Goal: Task Accomplishment & Management: Manage account settings

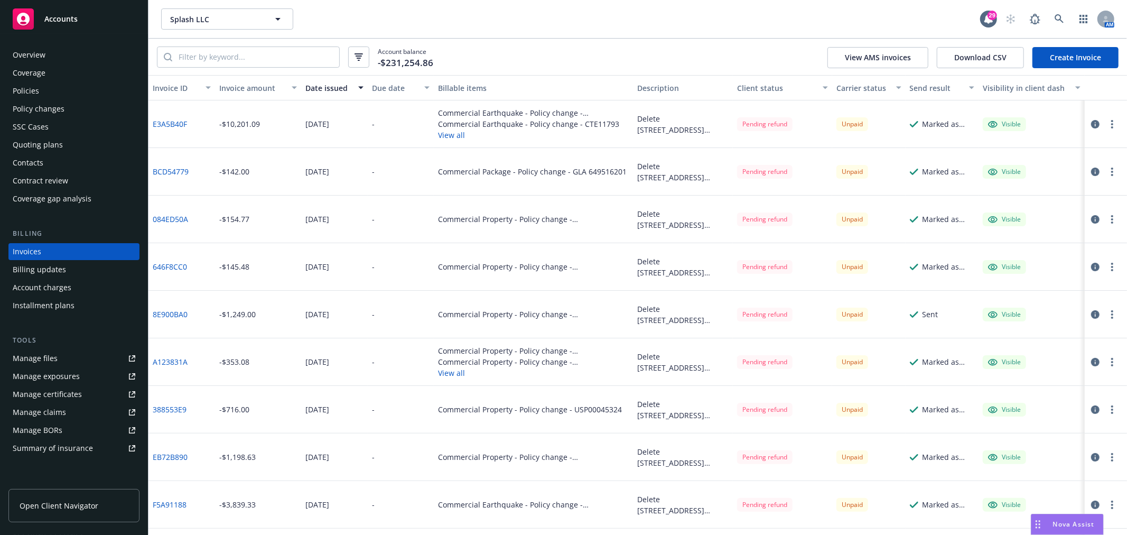
click at [55, 88] on div "Policies" at bounding box center [74, 90] width 123 height 17
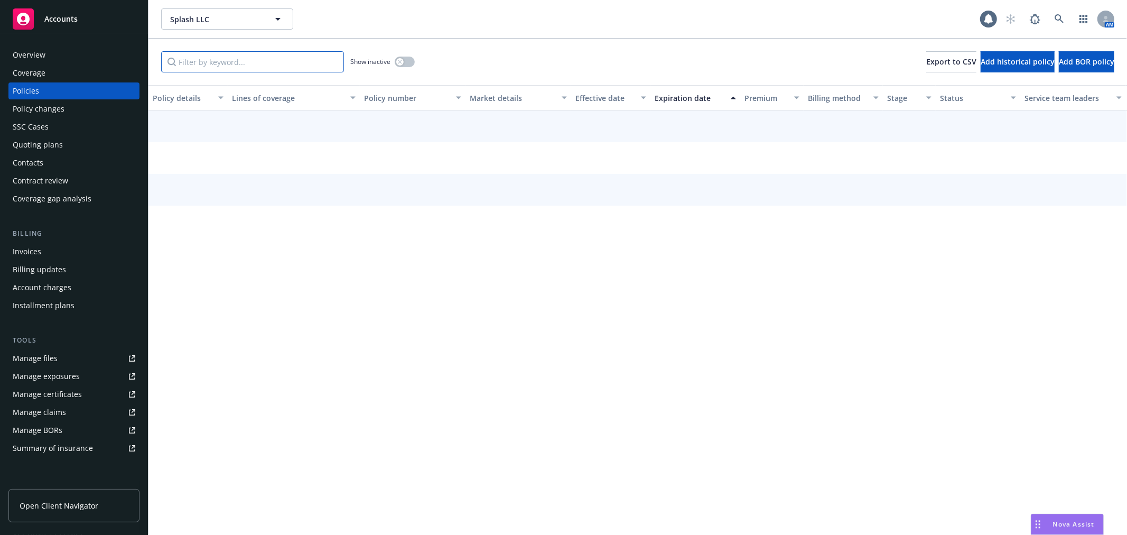
click at [260, 67] on input "Filter by keyword..." at bounding box center [252, 61] width 183 height 21
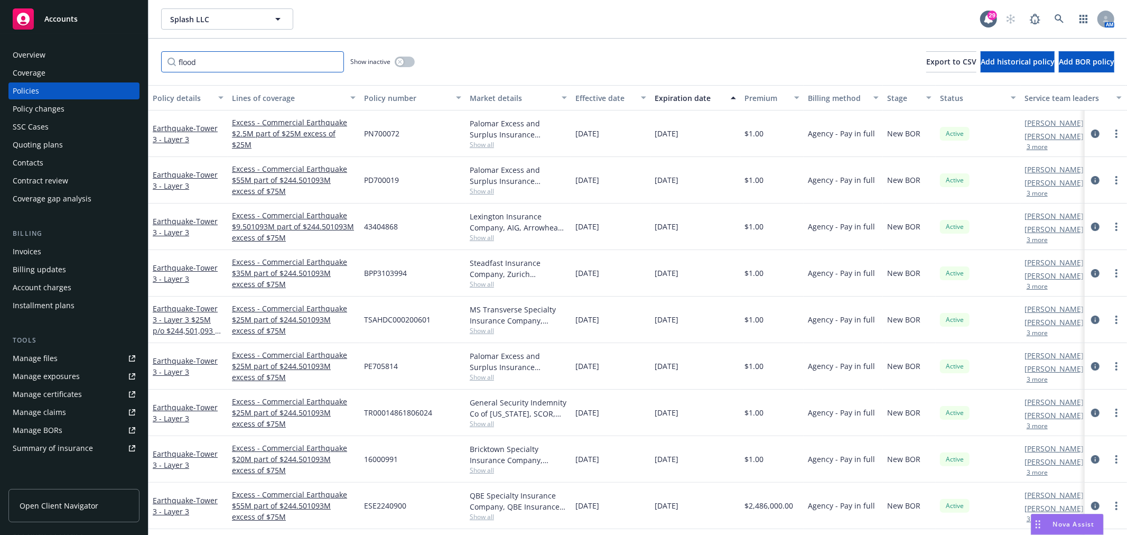
type input "flood"
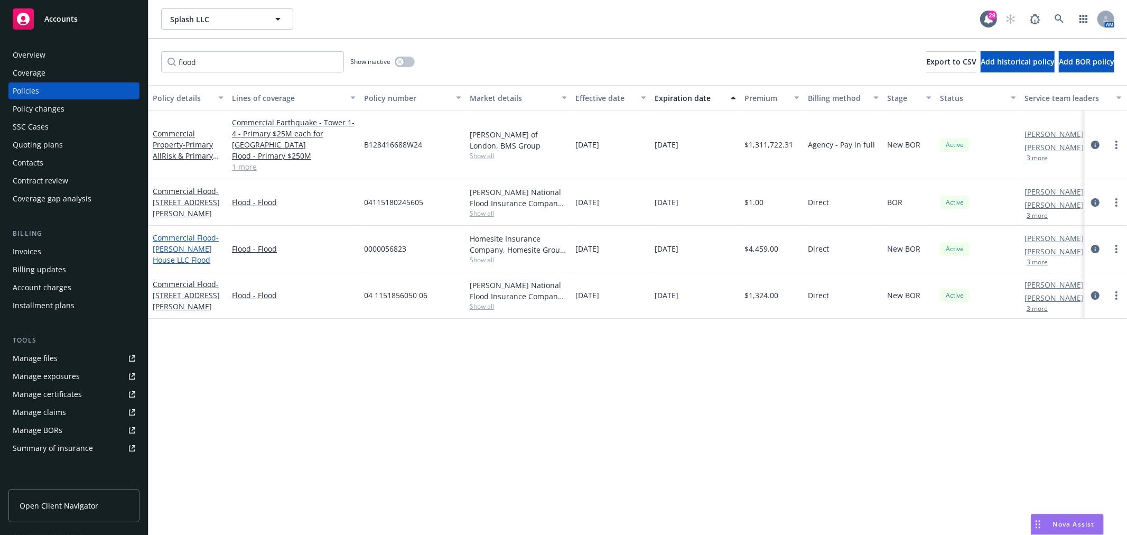
click at [185, 247] on span "- Cooper House LLC Flood" at bounding box center [186, 249] width 66 height 32
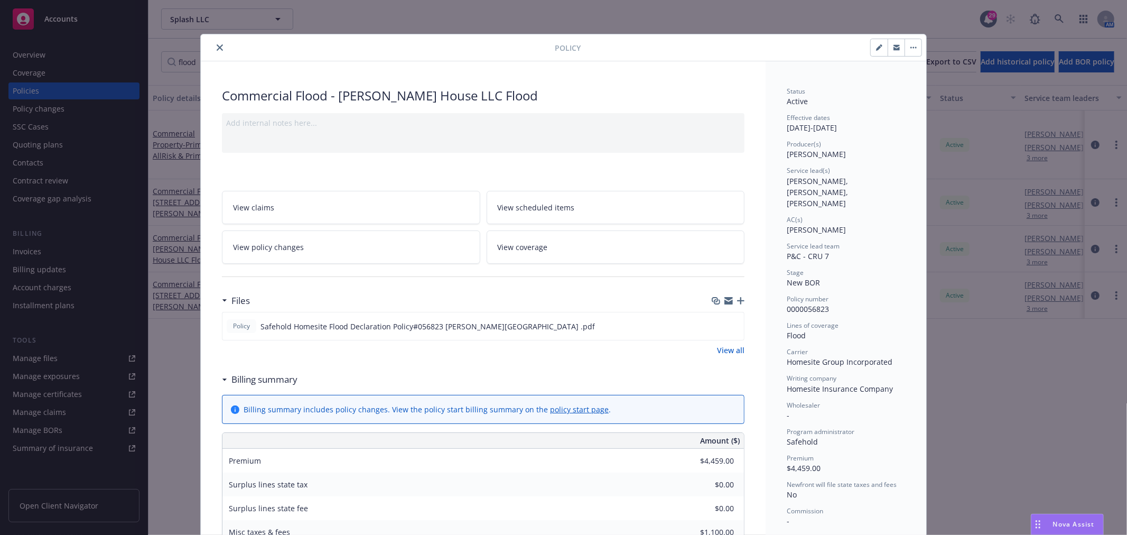
click at [316, 253] on link "View policy changes" at bounding box center [351, 246] width 258 height 33
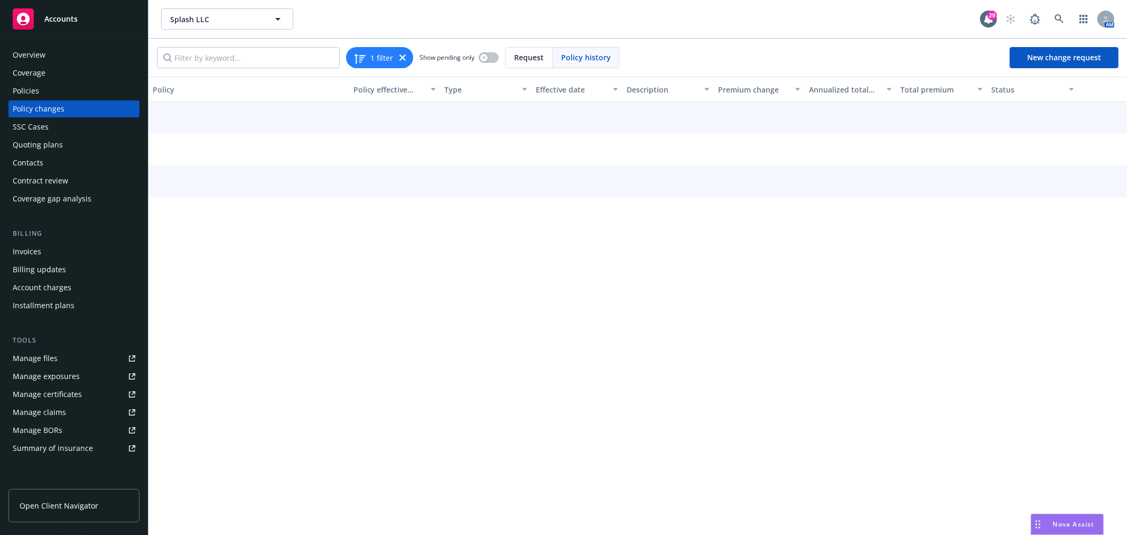
click at [28, 89] on div "Policies" at bounding box center [26, 90] width 26 height 17
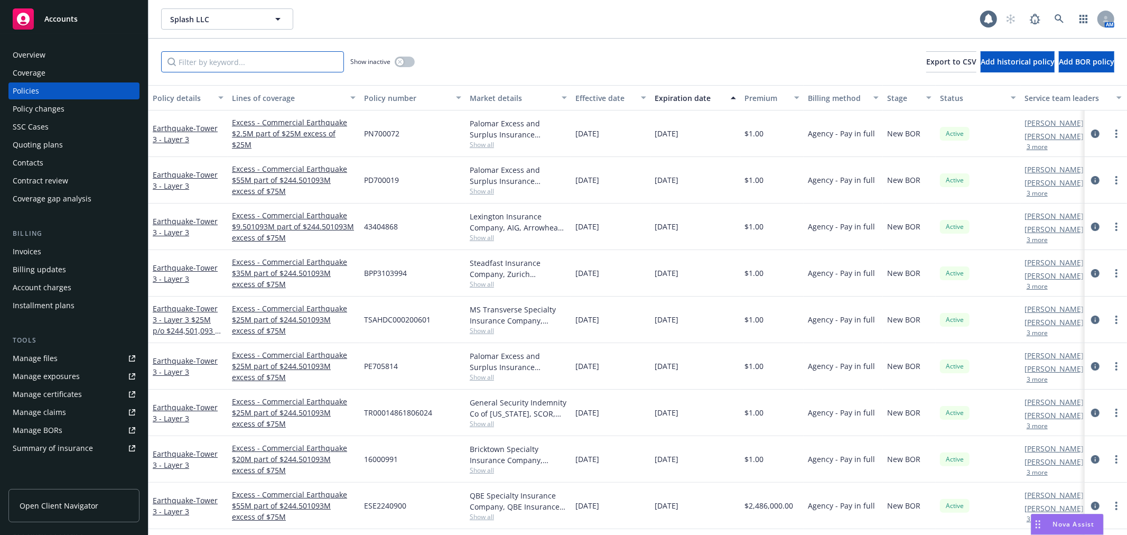
click at [285, 64] on input "Filter by keyword..." at bounding box center [252, 61] width 183 height 21
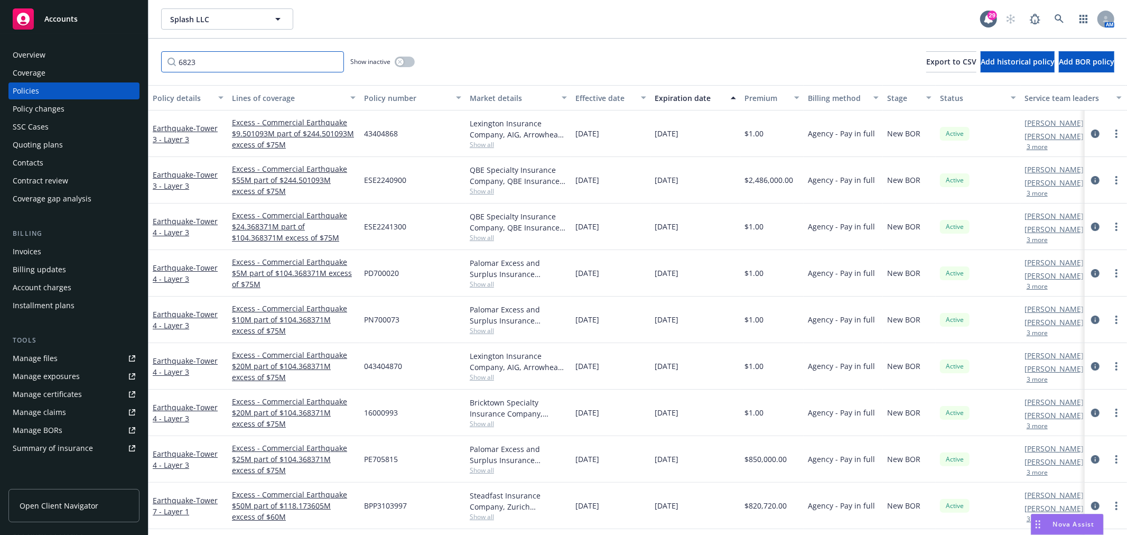
type input "6823"
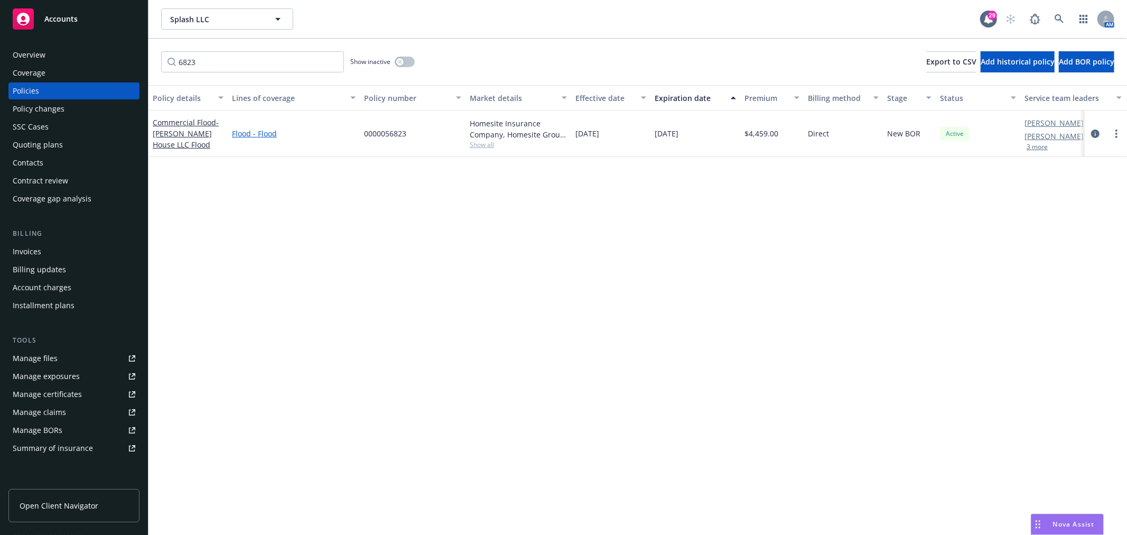
click at [246, 133] on link "Flood - Flood" at bounding box center [294, 133] width 124 height 11
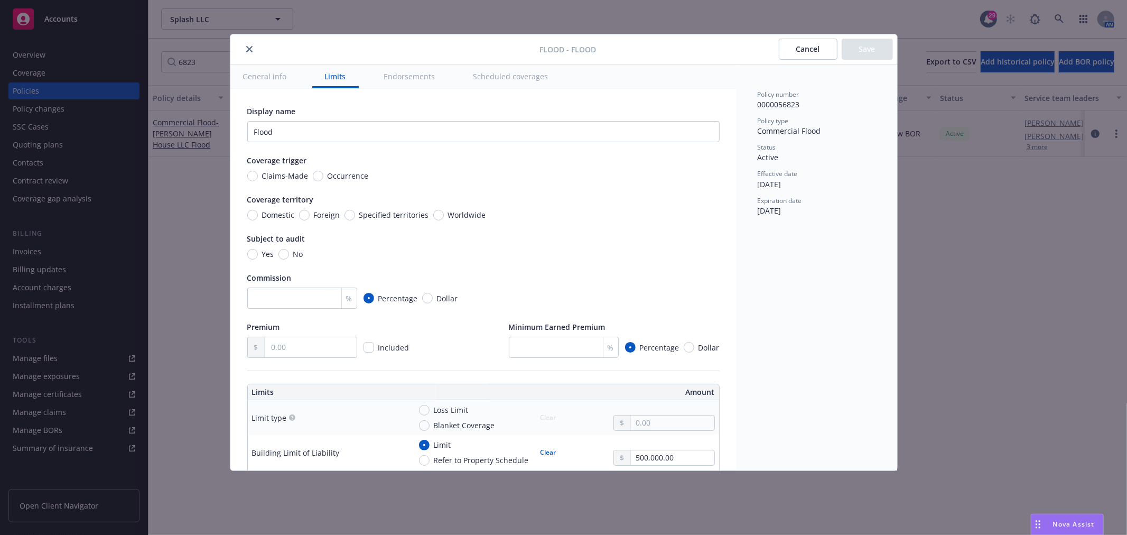
click at [248, 50] on icon "close" at bounding box center [249, 49] width 6 height 6
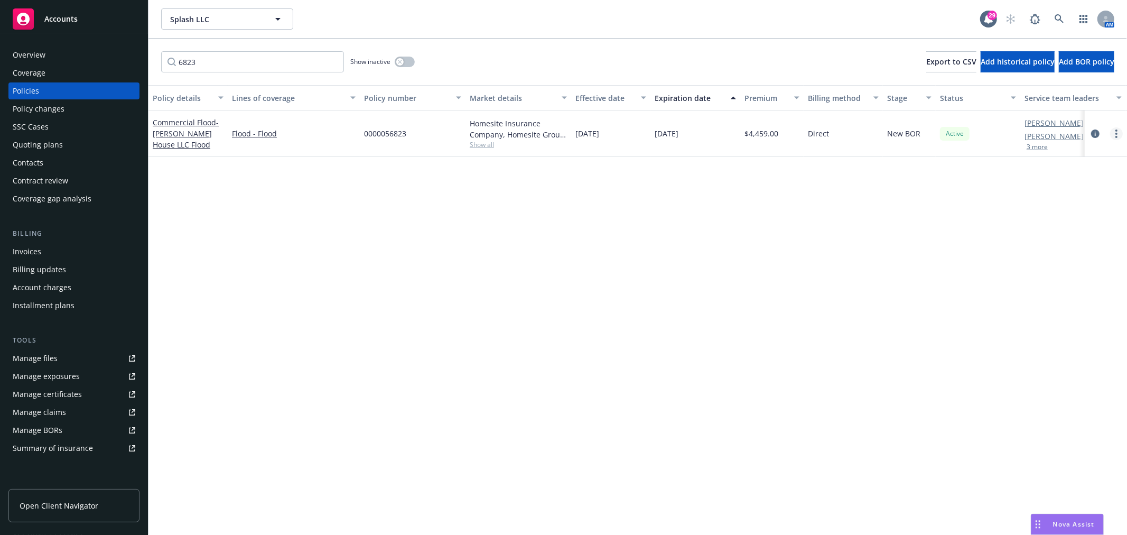
click at [1118, 132] on link "more" at bounding box center [1116, 133] width 13 height 13
click at [1095, 133] on icon "circleInformation" at bounding box center [1095, 133] width 8 height 8
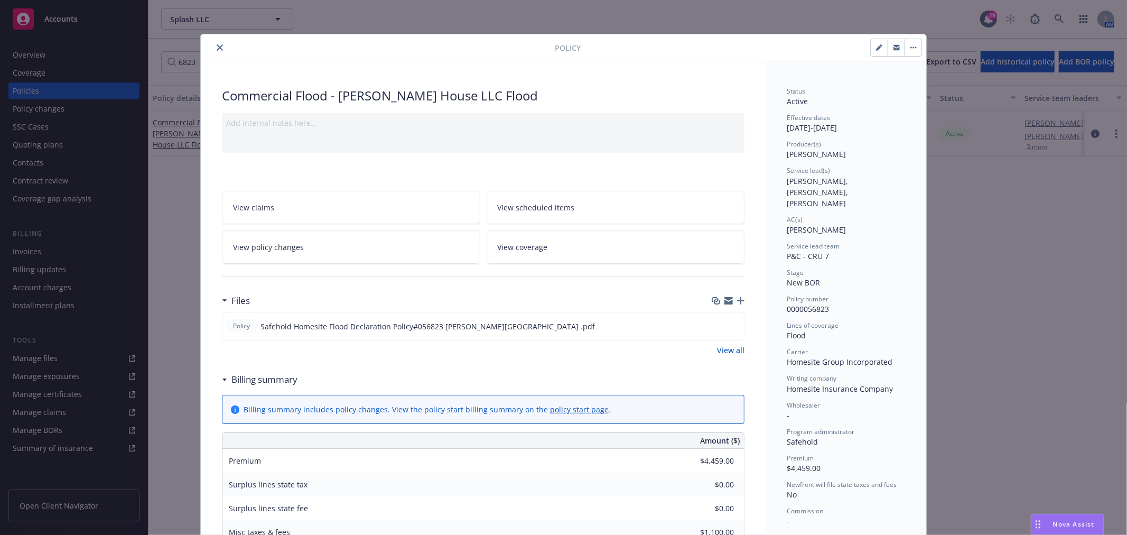
click at [914, 50] on button "button" at bounding box center [913, 47] width 17 height 17
drag, startPoint x: 979, startPoint y: 299, endPoint x: 577, endPoint y: 250, distance: 405.1
click at [976, 299] on div "Policy Manage lines of coverage Renew with incumbent End policy Set prior polic…" at bounding box center [563, 267] width 1127 height 535
click at [214, 44] on button "close" at bounding box center [220, 47] width 13 height 13
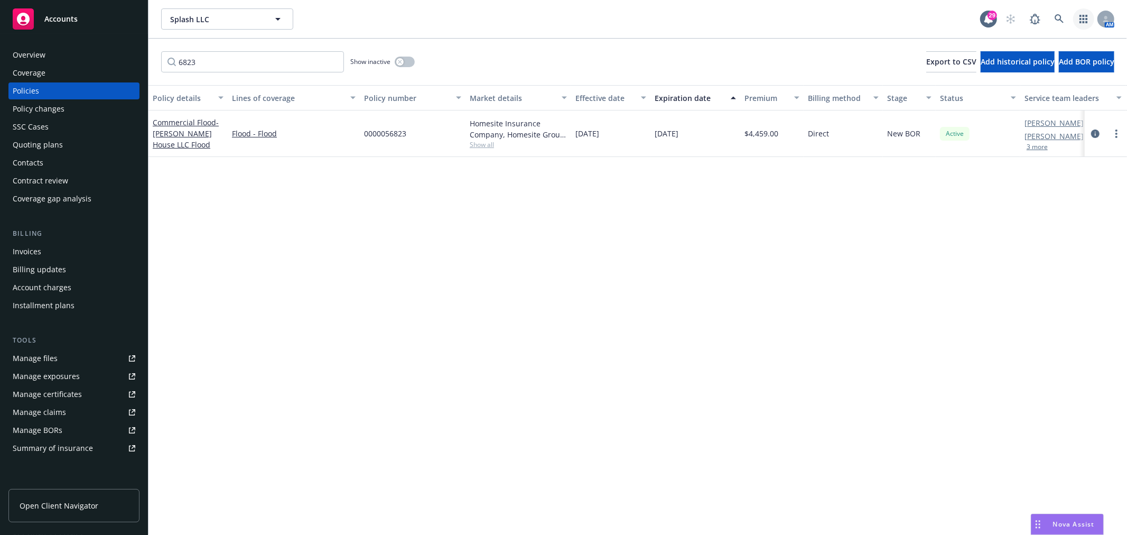
click at [1084, 19] on icon "button" at bounding box center [1084, 19] width 8 height 8
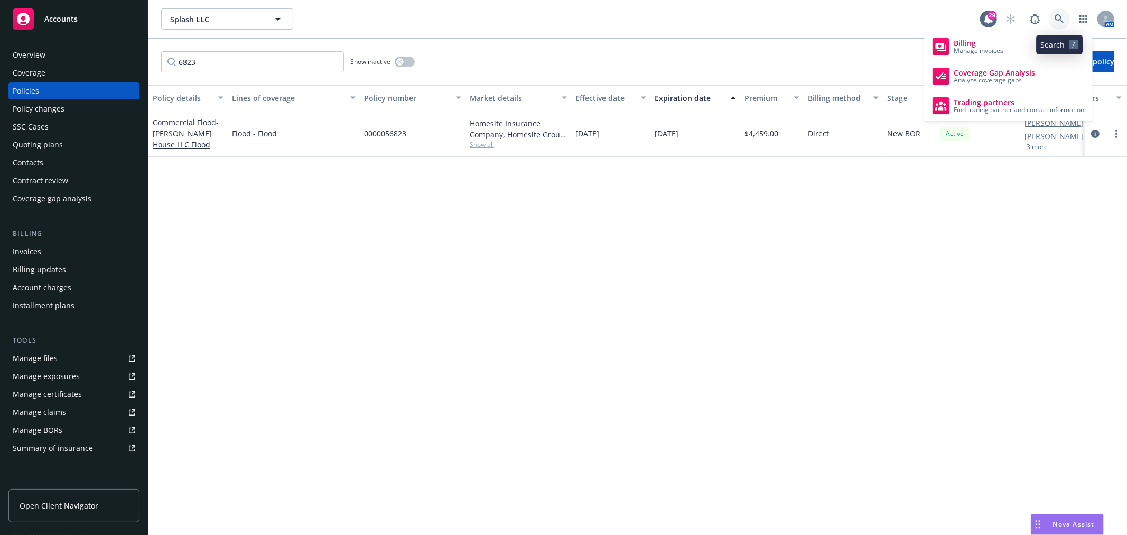
click at [1061, 18] on icon at bounding box center [1060, 19] width 10 height 10
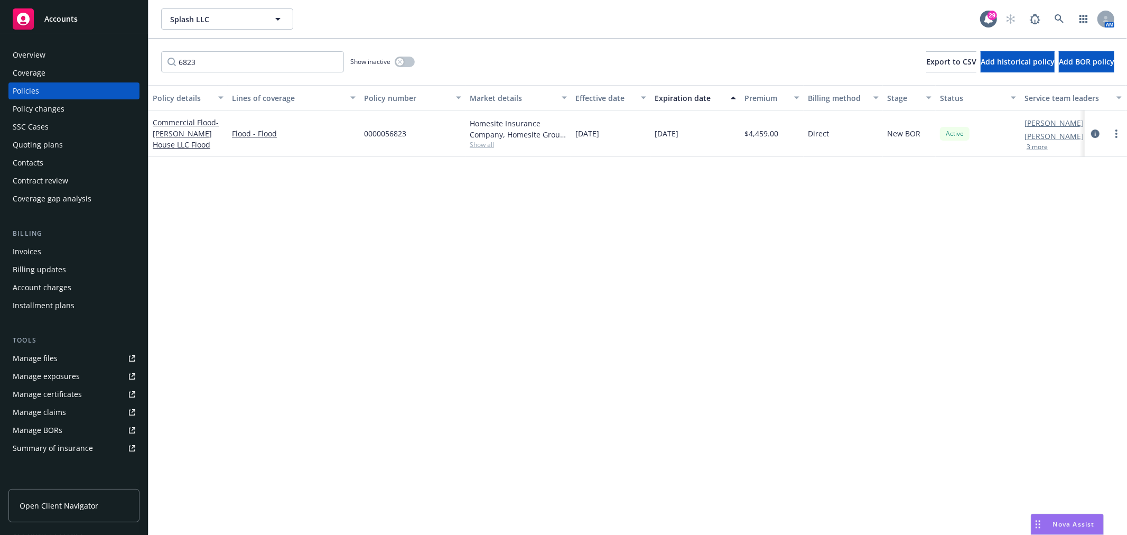
click at [60, 15] on span "Accounts" at bounding box center [60, 19] width 33 height 8
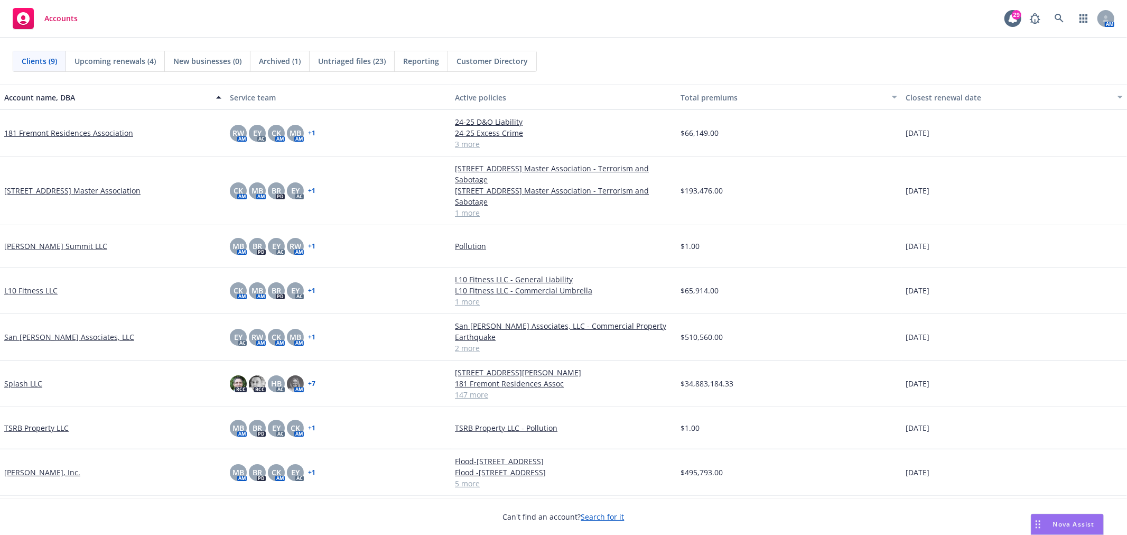
click at [24, 383] on link "Splash LLC" at bounding box center [23, 383] width 38 height 11
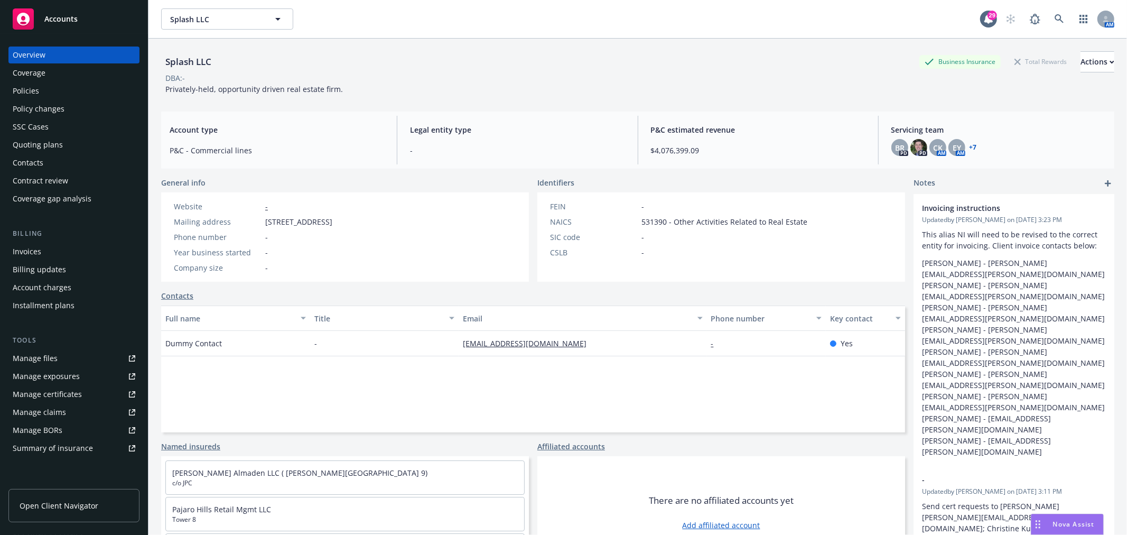
click at [59, 144] on div "Quoting plans" at bounding box center [38, 144] width 50 height 17
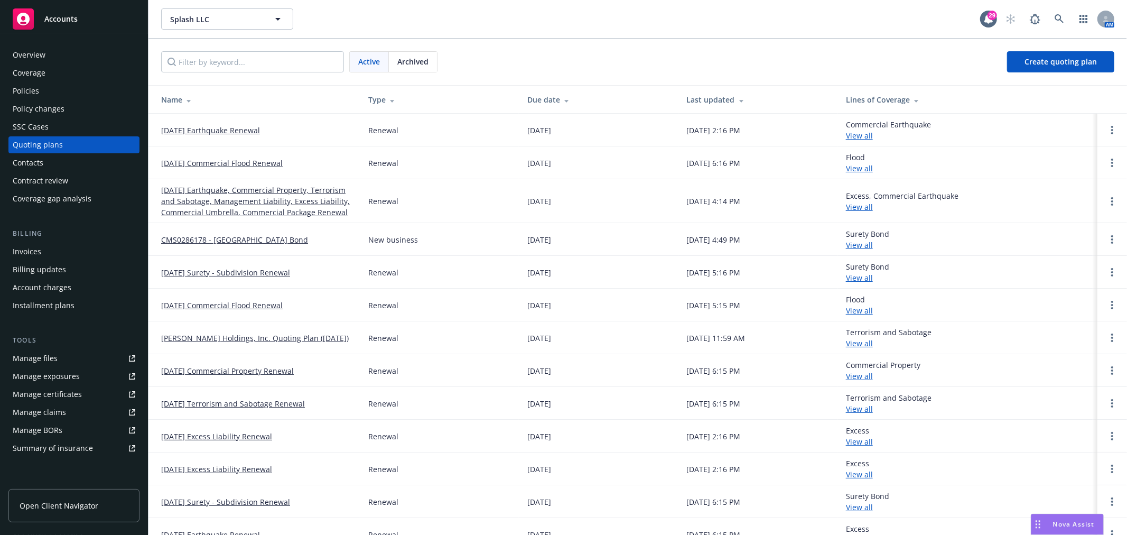
click at [233, 128] on link "10/01/25 Earthquake Renewal" at bounding box center [210, 130] width 99 height 11
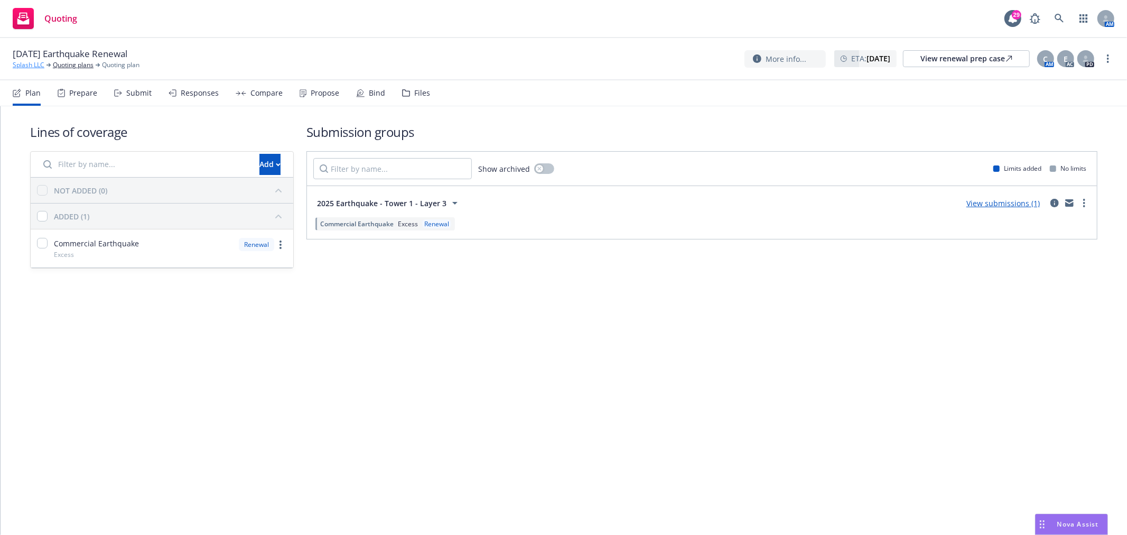
click at [32, 67] on link "Splash LLC" at bounding box center [29, 65] width 32 height 10
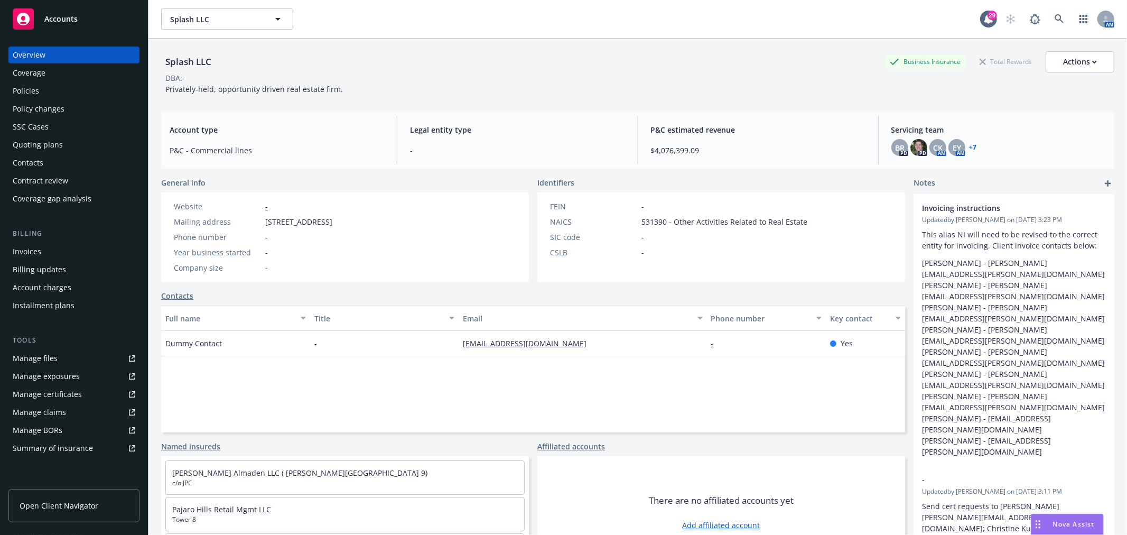
click at [44, 87] on div "Policies" at bounding box center [74, 90] width 123 height 17
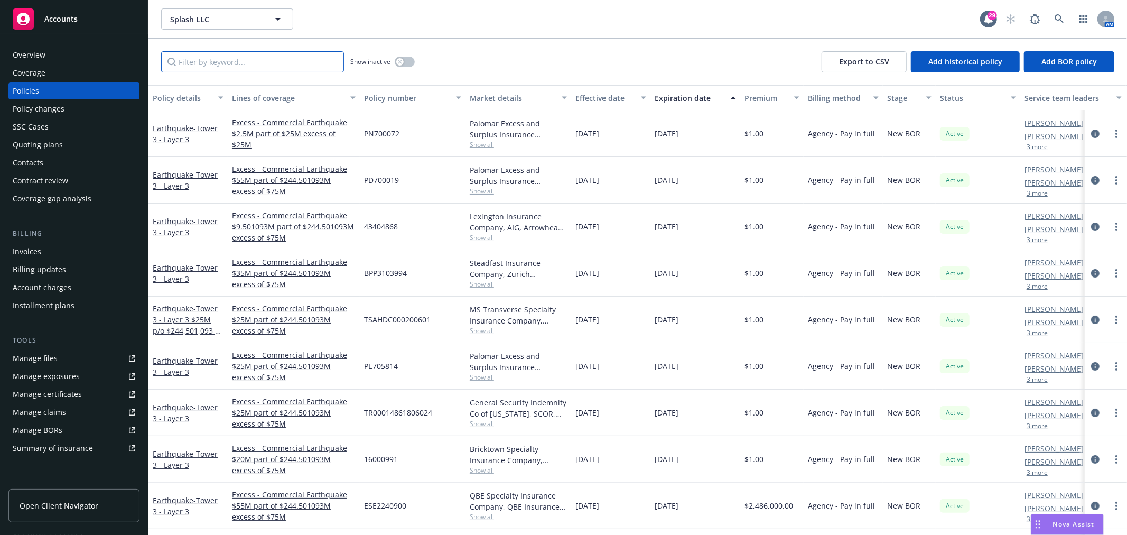
click at [260, 66] on input "Filter by keyword..." at bounding box center [252, 61] width 183 height 21
type input "flood"
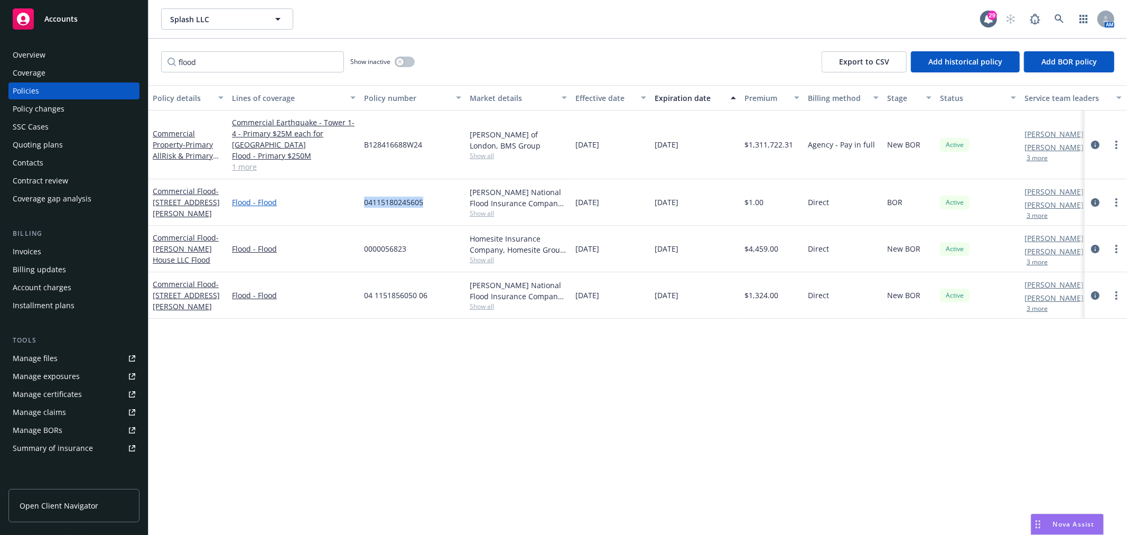
drag, startPoint x: 431, startPoint y: 202, endPoint x: 336, endPoint y: 202, distance: 94.6
click at [336, 202] on div "Commercial Flood - [STREET_ADDRESS][PERSON_NAME] Flood - Flood 04115180245605 […" at bounding box center [659, 202] width 1020 height 47
copy div "04115180245605"
drag, startPoint x: 213, startPoint y: 208, endPoint x: 149, endPoint y: 206, distance: 64.5
click at [149, 206] on div "Commercial Flood - [STREET_ADDRESS][PERSON_NAME]" at bounding box center [188, 202] width 79 height 47
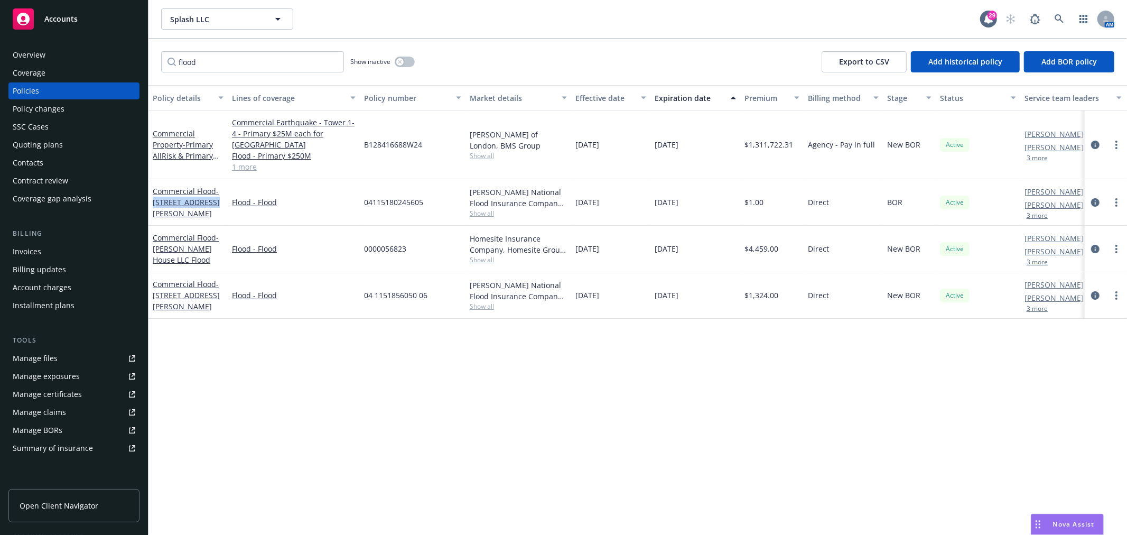
copy span "[STREET_ADDRESS][PERSON_NAME]"
click at [178, 199] on link "Commercial Flood - [STREET_ADDRESS][PERSON_NAME]" at bounding box center [186, 202] width 67 height 32
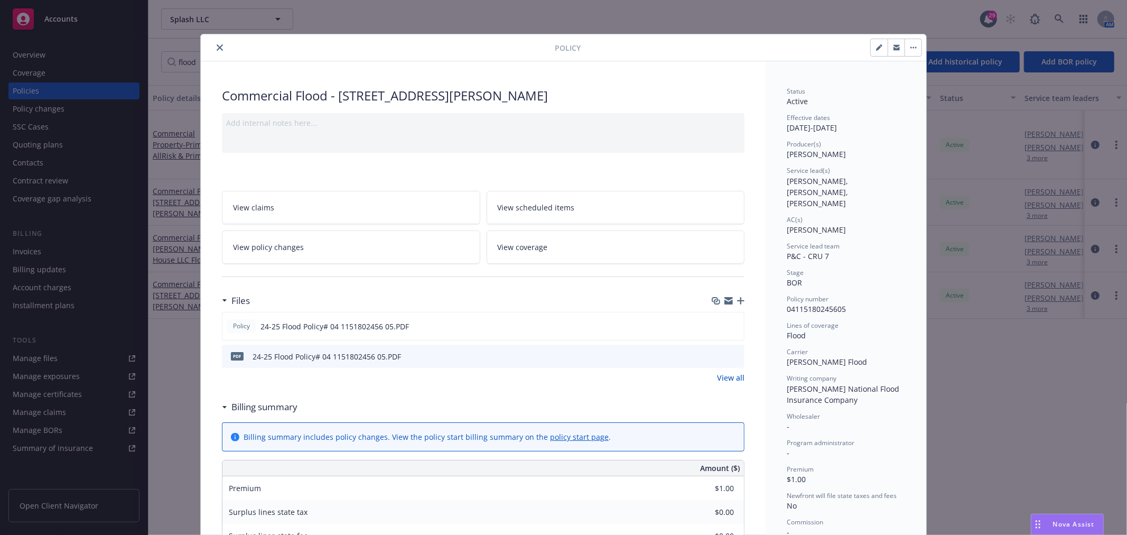
click at [911, 48] on icon "button" at bounding box center [914, 48] width 6 height 2
click at [876, 48] on icon "button" at bounding box center [878, 47] width 5 height 5
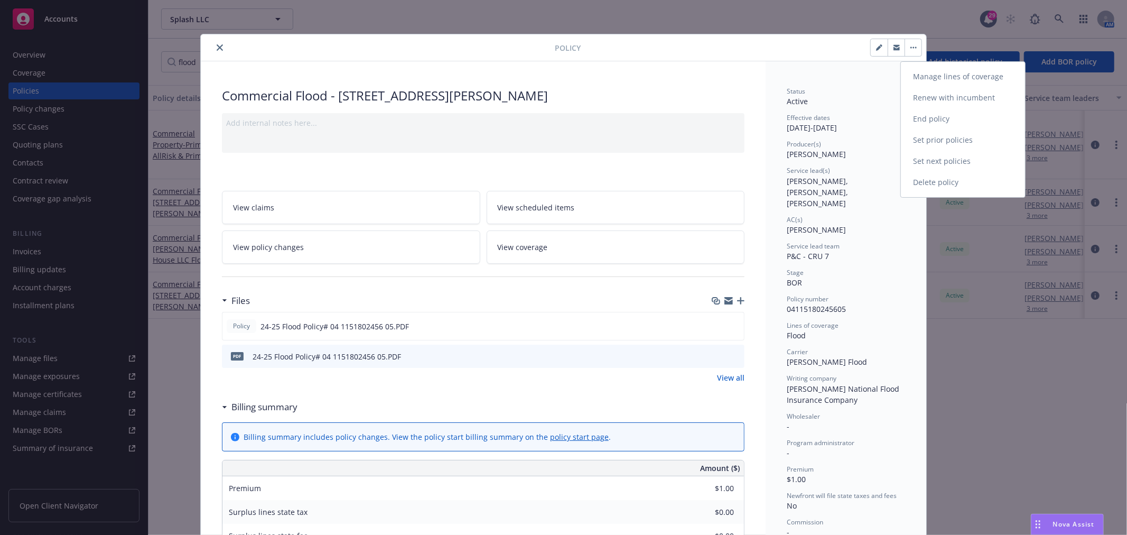
select select "BOR"
select select "other"
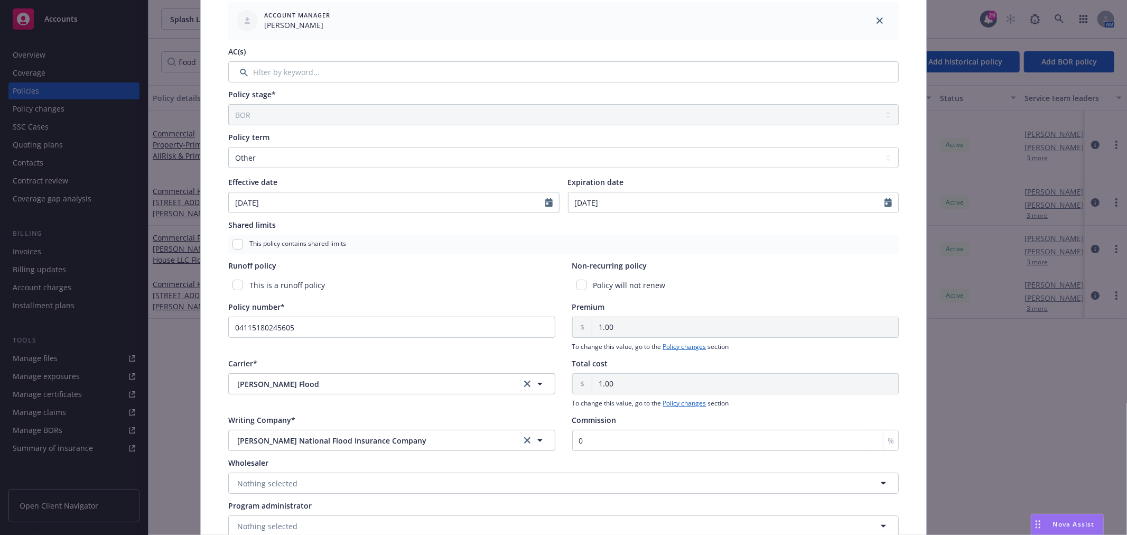
scroll to position [411, 0]
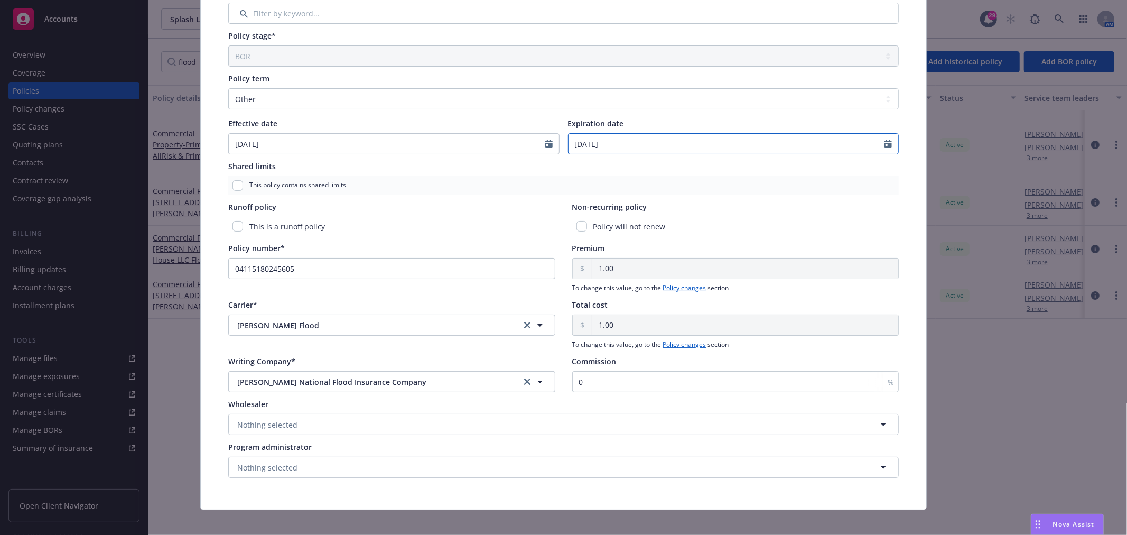
click at [584, 144] on input "[DATE]" at bounding box center [727, 144] width 317 height 20
click at [682, 166] on icon "button" at bounding box center [685, 168] width 6 height 6
click at [679, 165] on button "button" at bounding box center [685, 168] width 13 height 13
select select "1"
type input "2026"
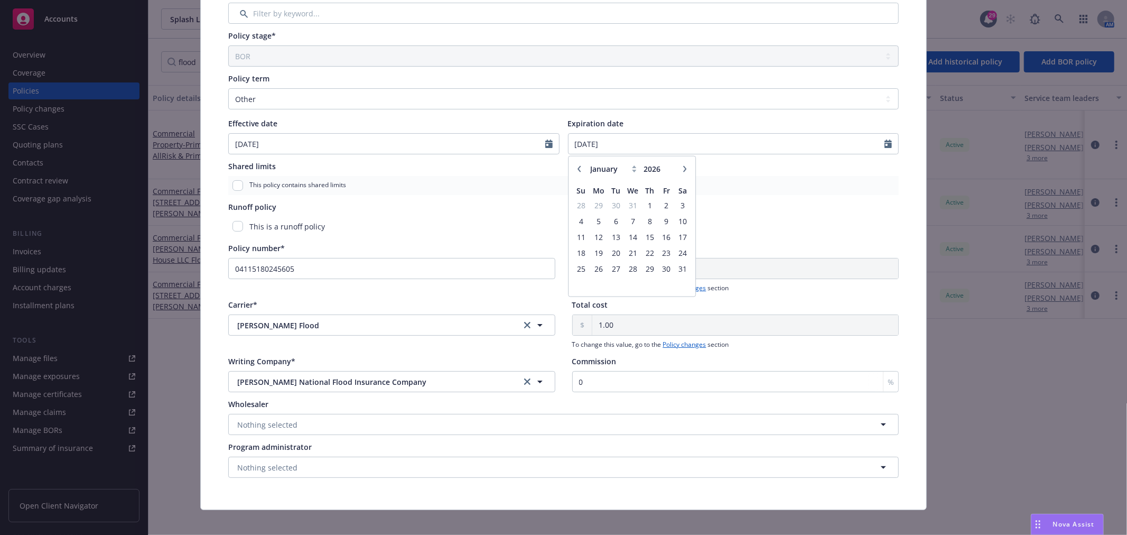
click at [632, 169] on icon at bounding box center [634, 168] width 5 height 7
click at [632, 165] on icon at bounding box center [634, 168] width 5 height 7
click at [632, 169] on icon at bounding box center [634, 168] width 5 height 7
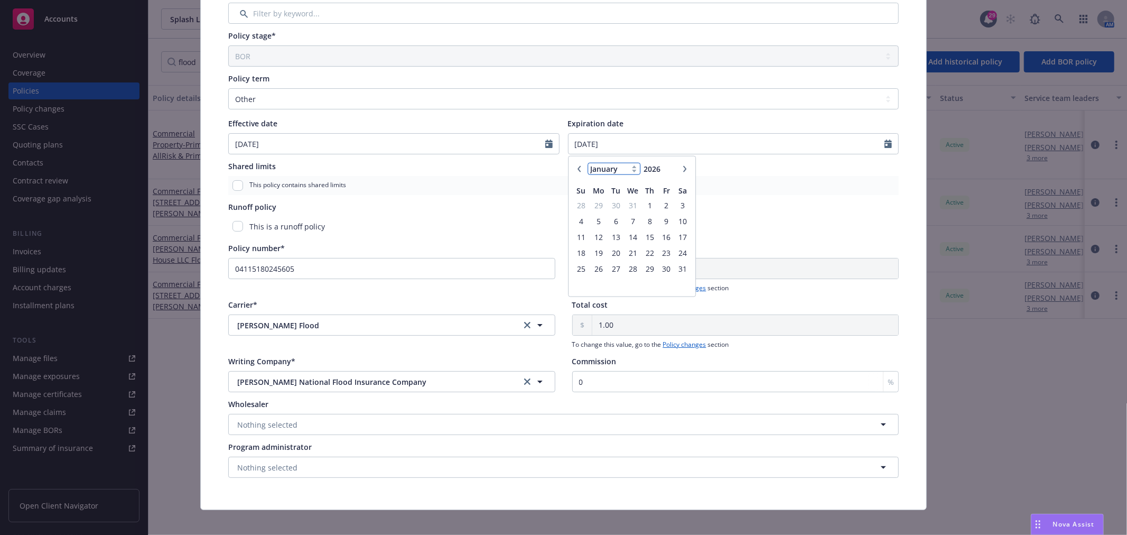
click at [612, 166] on select "January February March April May June July August September October November De…" at bounding box center [614, 169] width 53 height 12
select select "3"
click at [588, 163] on select "January February March April May June July August September October November De…" at bounding box center [614, 169] width 53 height 12
click at [628, 251] on span "25" at bounding box center [632, 252] width 15 height 13
type input "[DATE]"
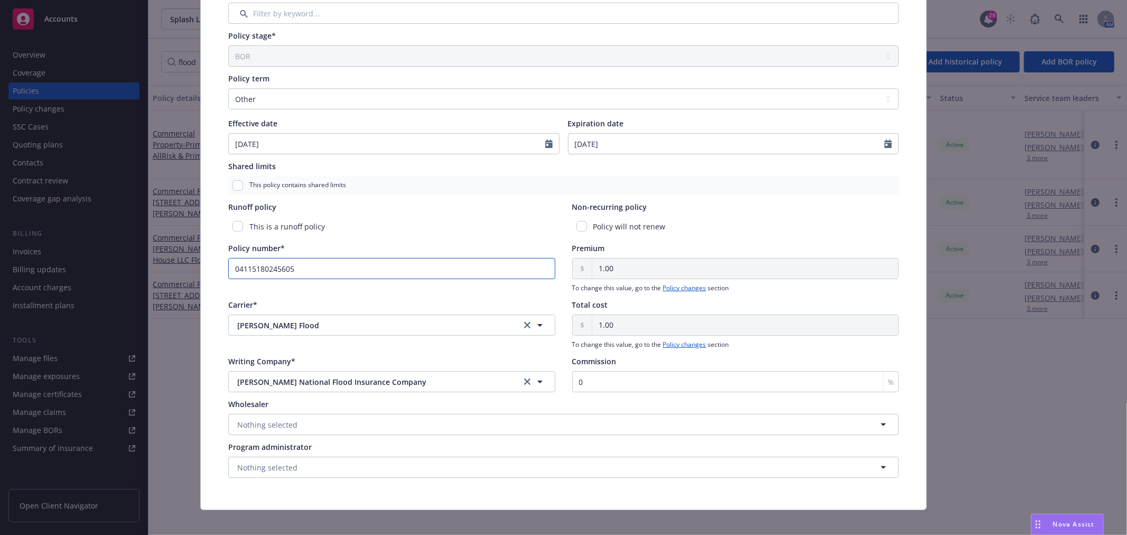
click at [303, 268] on input "04115180245605" at bounding box center [391, 268] width 327 height 21
type input "04115180245606"
click at [545, 144] on icon "Calendar" at bounding box center [548, 144] width 7 height 8
click at [342, 168] on icon "button" at bounding box center [345, 168] width 6 height 6
select select "4"
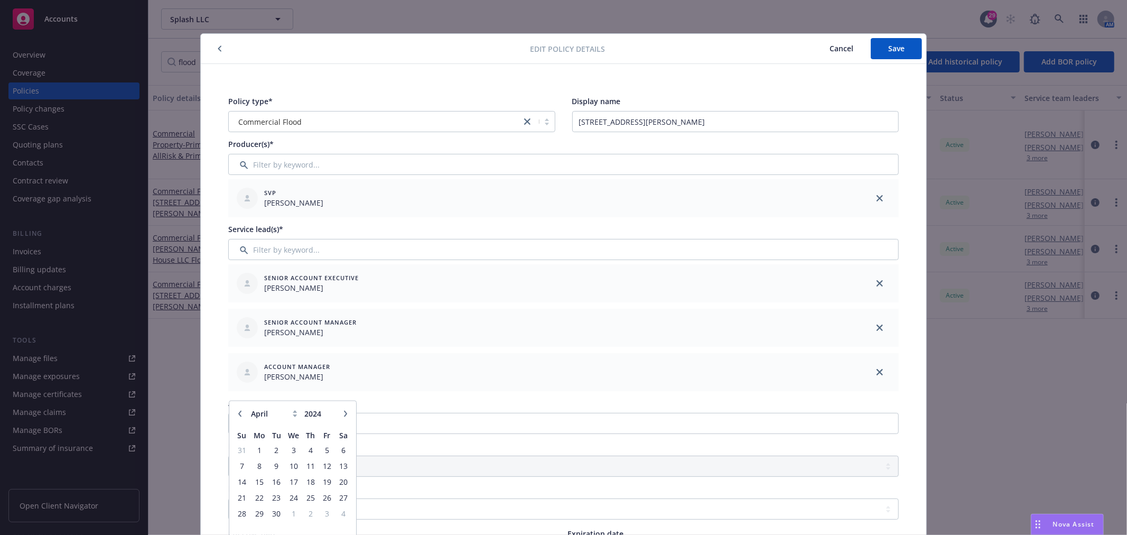
scroll to position [0, 0]
click at [843, 48] on span "Cancel" at bounding box center [842, 49] width 24 height 10
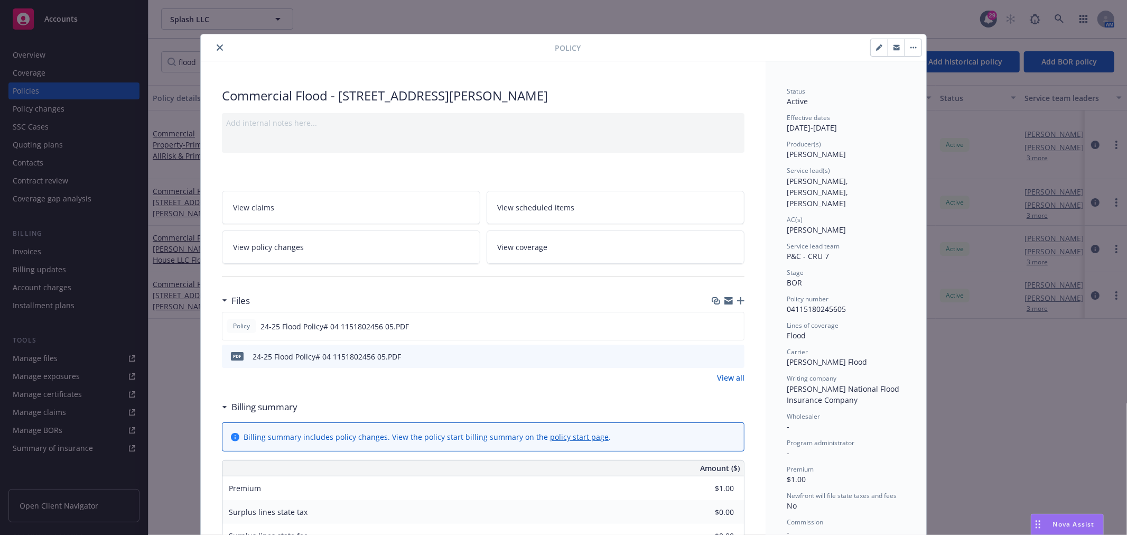
click at [217, 44] on icon "close" at bounding box center [220, 47] width 6 height 6
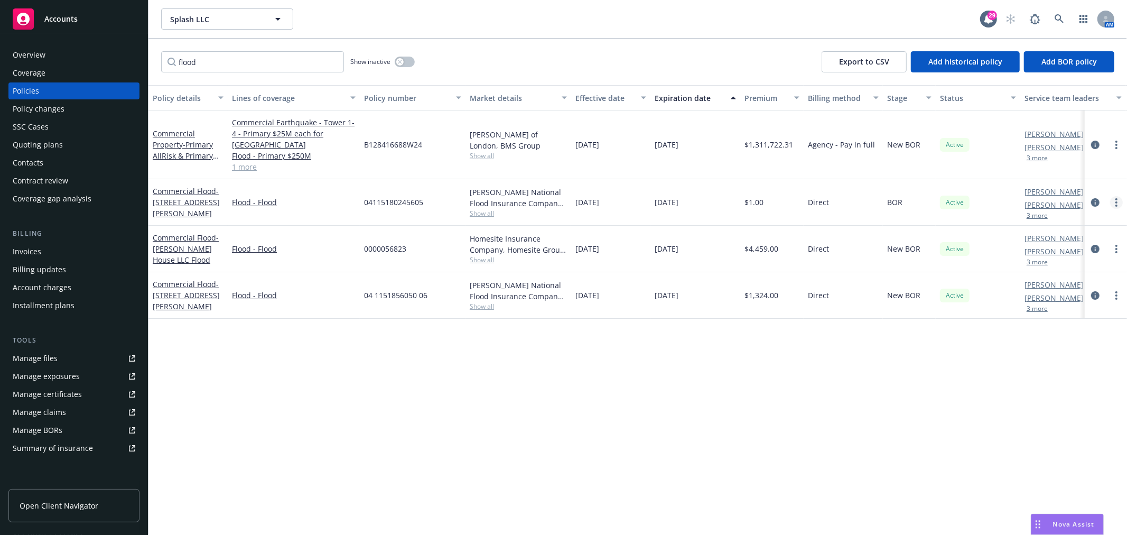
click at [1117, 202] on circle "more" at bounding box center [1117, 202] width 2 height 2
click at [1068, 246] on link "Renew with incumbent" at bounding box center [1060, 244] width 124 height 21
select select "12"
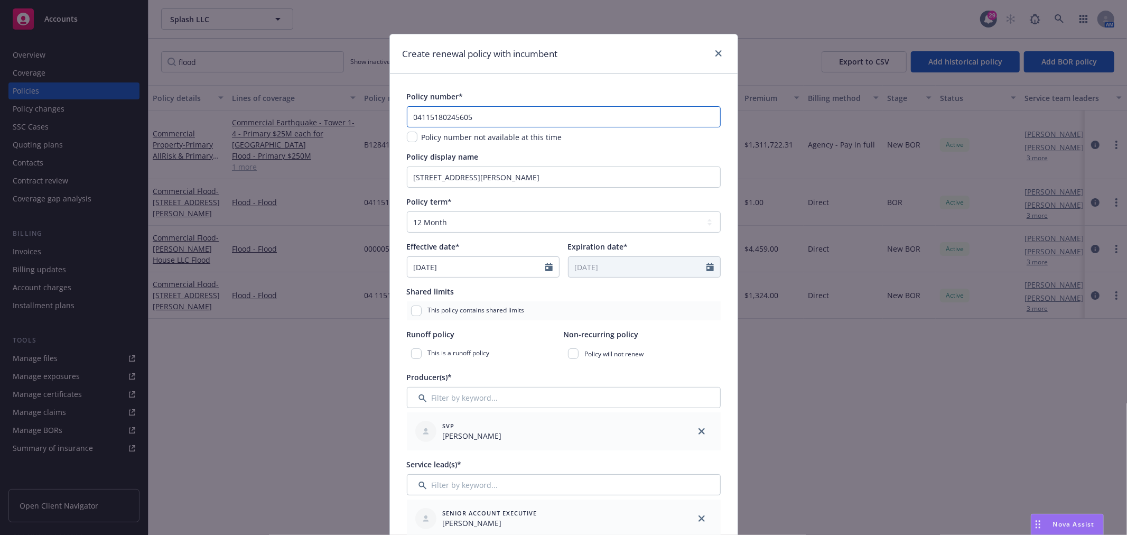
click at [485, 119] on input "04115180245605" at bounding box center [564, 116] width 314 height 21
type input "04115180245606"
click at [462, 266] on input "[DATE]" at bounding box center [477, 267] width 138 height 20
click at [415, 293] on icon "button" at bounding box center [418, 292] width 6 height 6
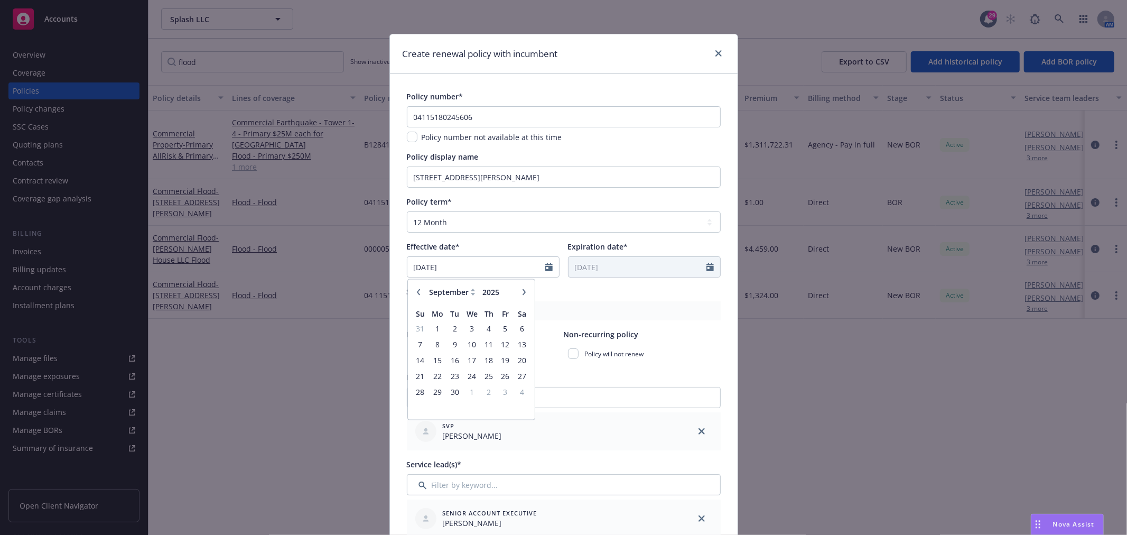
click at [415, 293] on icon "button" at bounding box center [418, 292] width 6 height 6
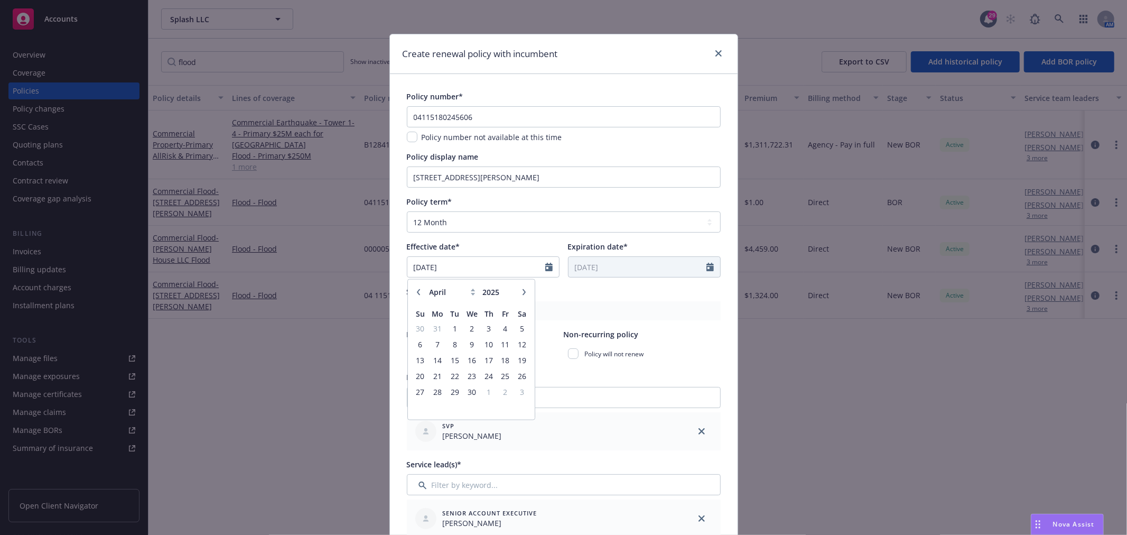
click at [415, 293] on icon "button" at bounding box center [418, 292] width 6 height 6
select select "3"
click at [450, 392] on span "25" at bounding box center [455, 391] width 14 height 13
type input "[DATE]"
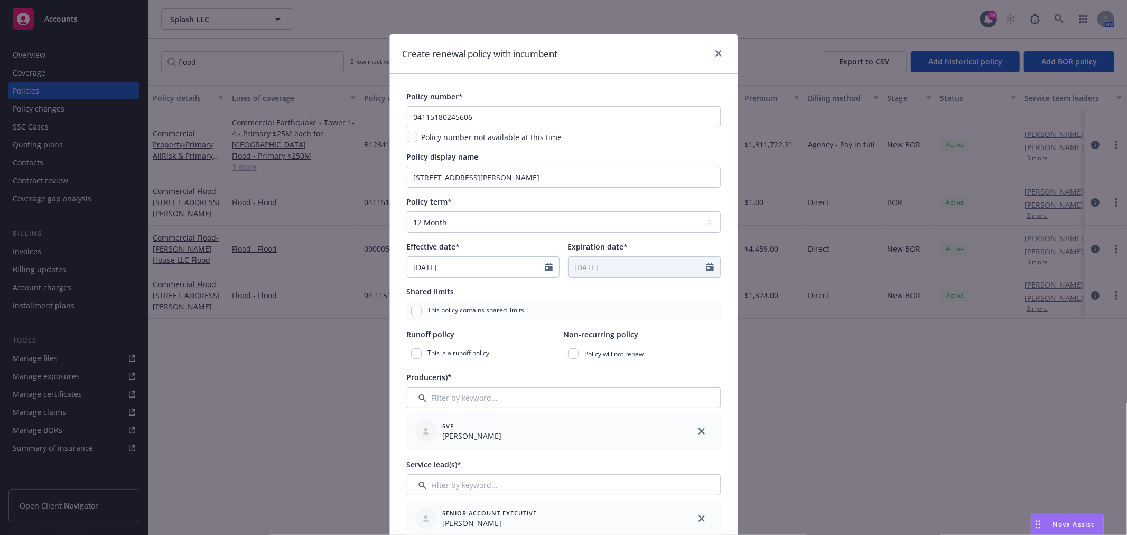
click at [627, 294] on div "Shared limits" at bounding box center [564, 291] width 314 height 11
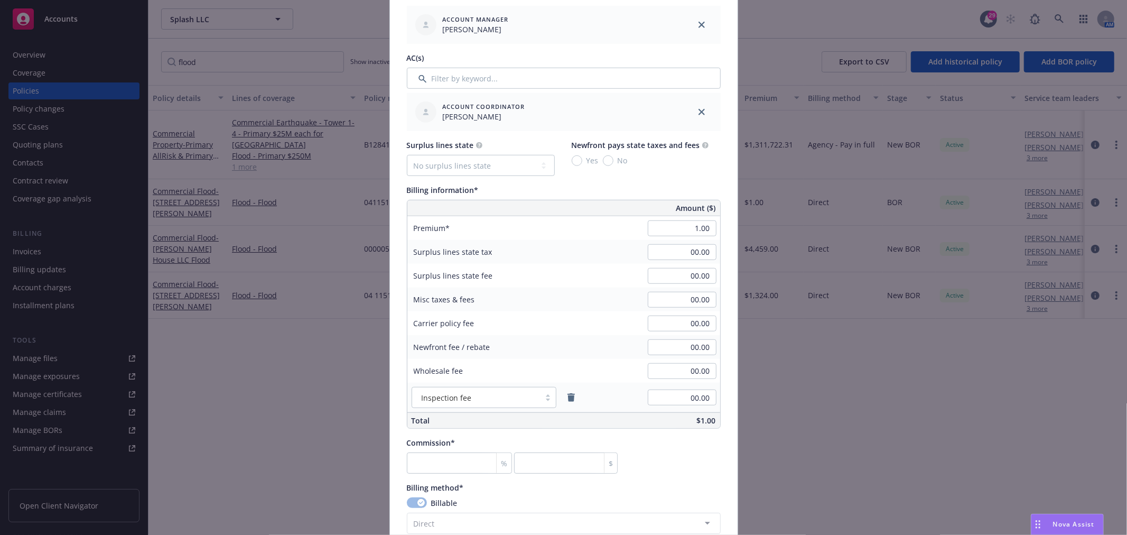
scroll to position [587, 0]
click at [684, 226] on input "1.00" at bounding box center [682, 224] width 69 height 16
type input "1,468.00"
click at [669, 247] on input "00.00" at bounding box center [682, 247] width 69 height 16
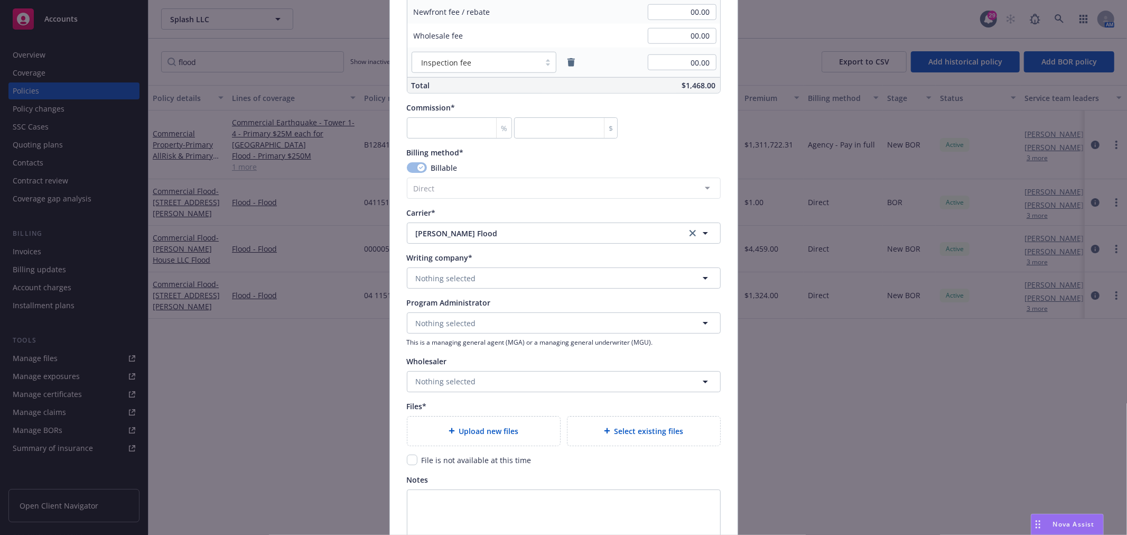
scroll to position [939, 0]
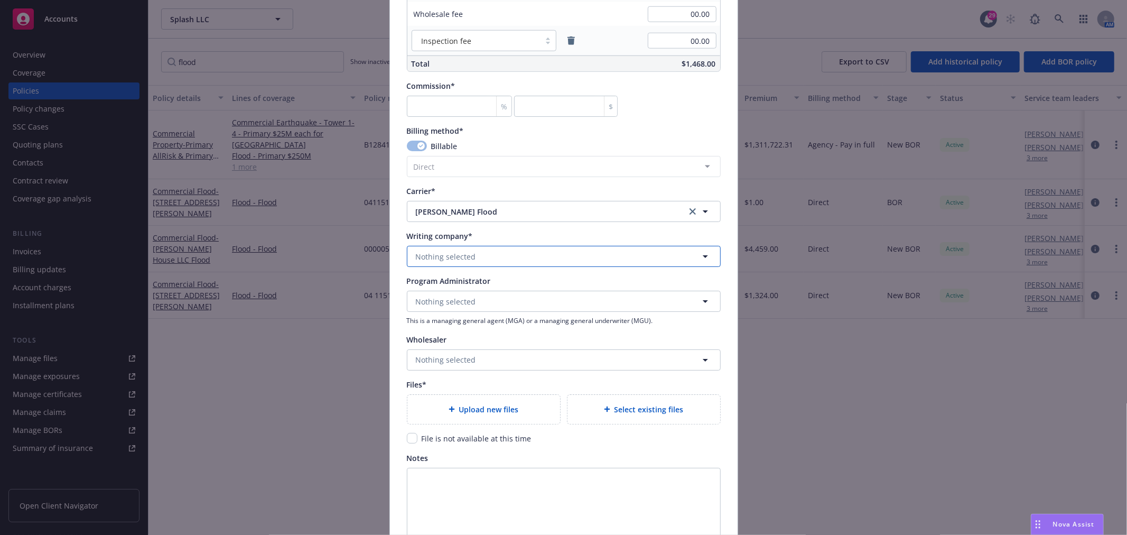
click at [466, 259] on span "Nothing selected" at bounding box center [446, 256] width 60 height 11
click at [467, 287] on strong "[PERSON_NAME] National Flood Insurance Company" at bounding box center [513, 286] width 189 height 10
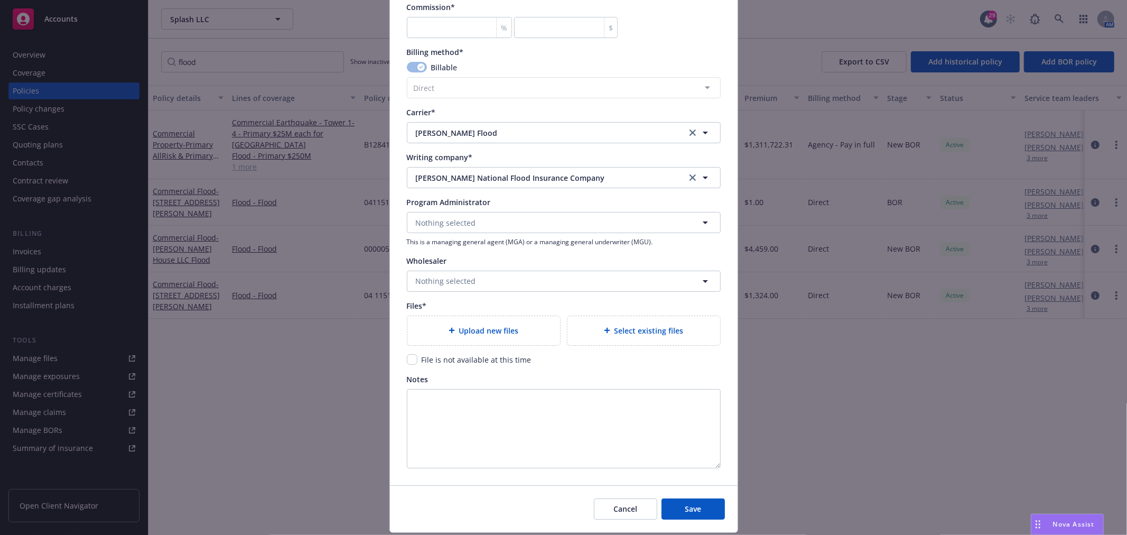
scroll to position [1049, 0]
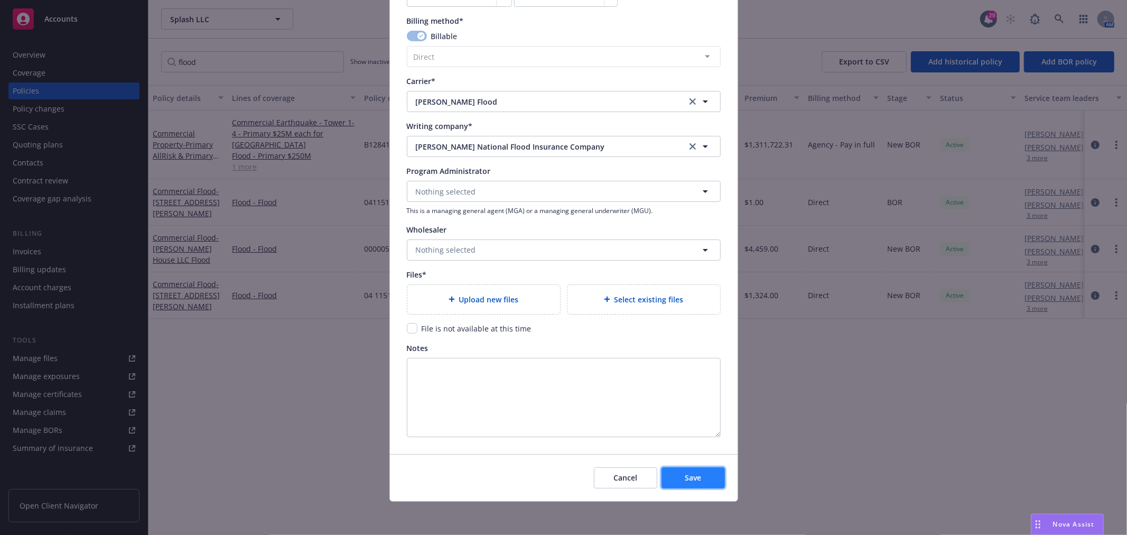
click at [697, 480] on span "Save" at bounding box center [693, 478] width 16 height 10
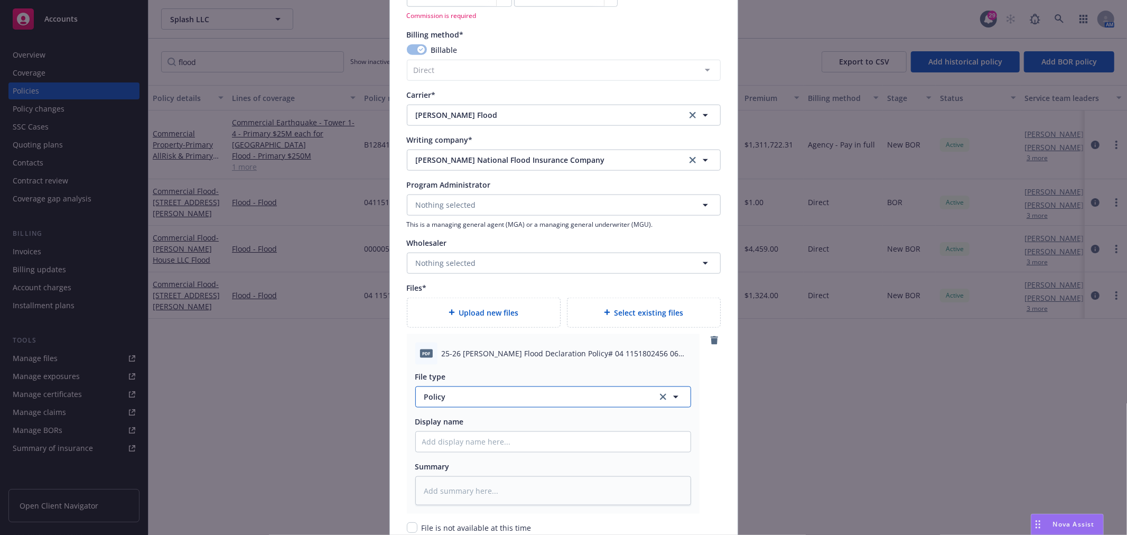
click at [466, 400] on span "Policy" at bounding box center [534, 396] width 221 height 11
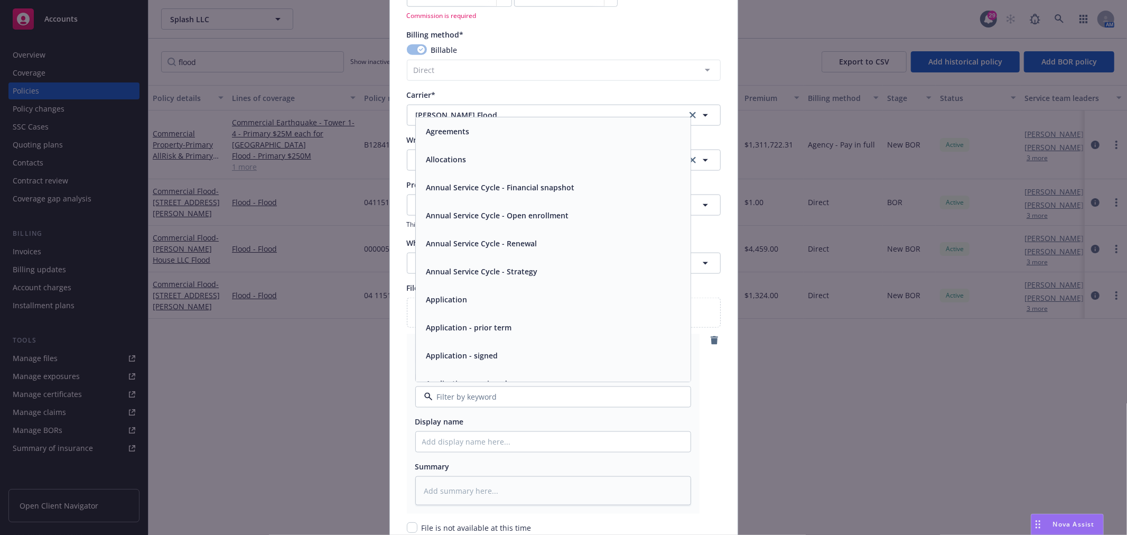
click at [616, 419] on div "Display name" at bounding box center [553, 421] width 276 height 11
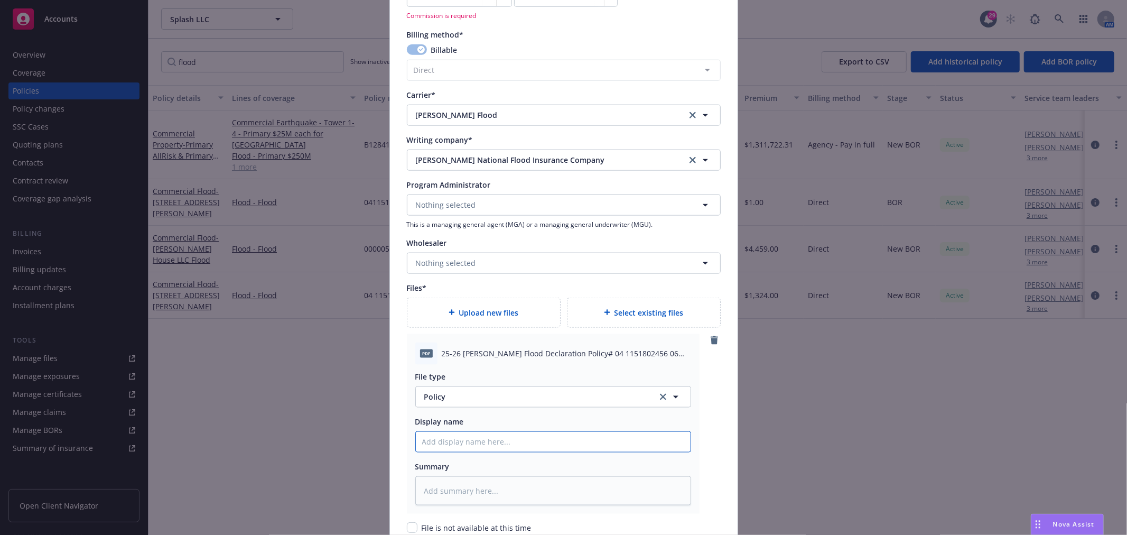
click at [495, 442] on input "Policy display name" at bounding box center [553, 442] width 275 height 20
type textarea "x"
type input "D"
type textarea "x"
type input "De"
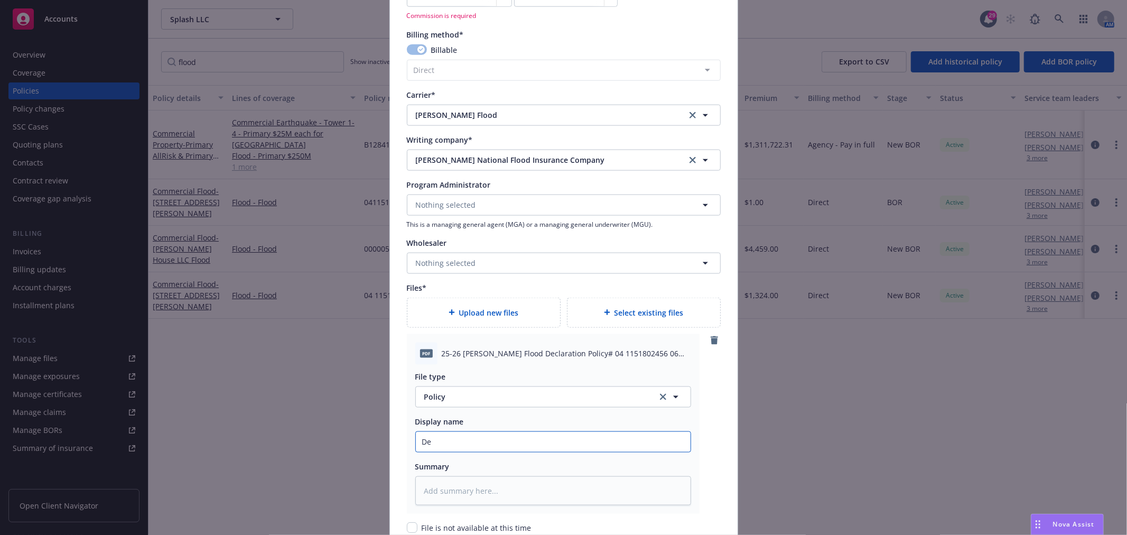
type textarea "x"
type input "Dec"
type textarea "x"
type input "Dec P"
type textarea "x"
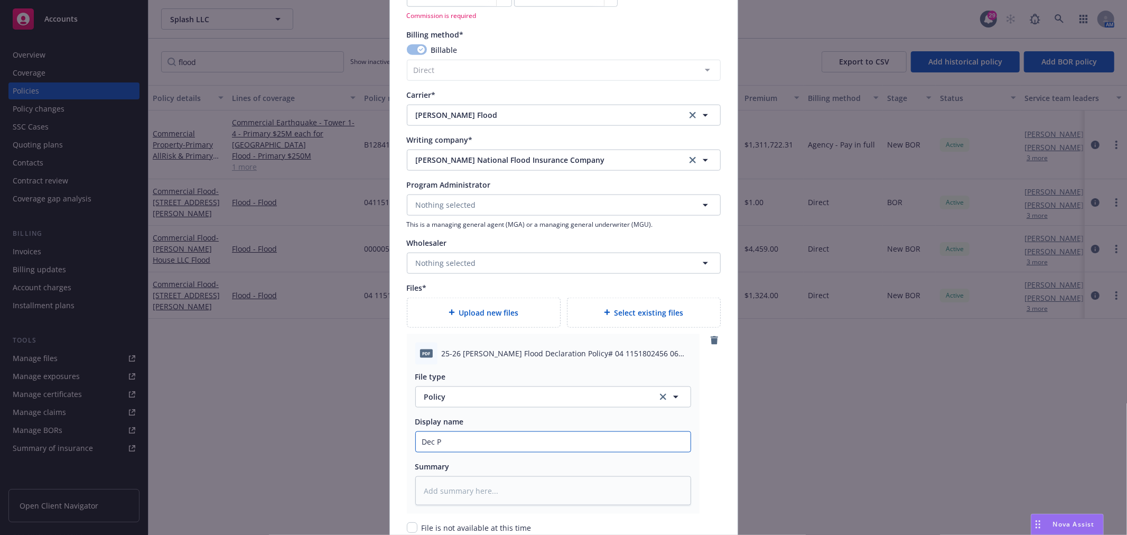
type input "Dec Pa"
type textarea "x"
type input "Dec Pag"
type textarea "x"
type input "Dec Page"
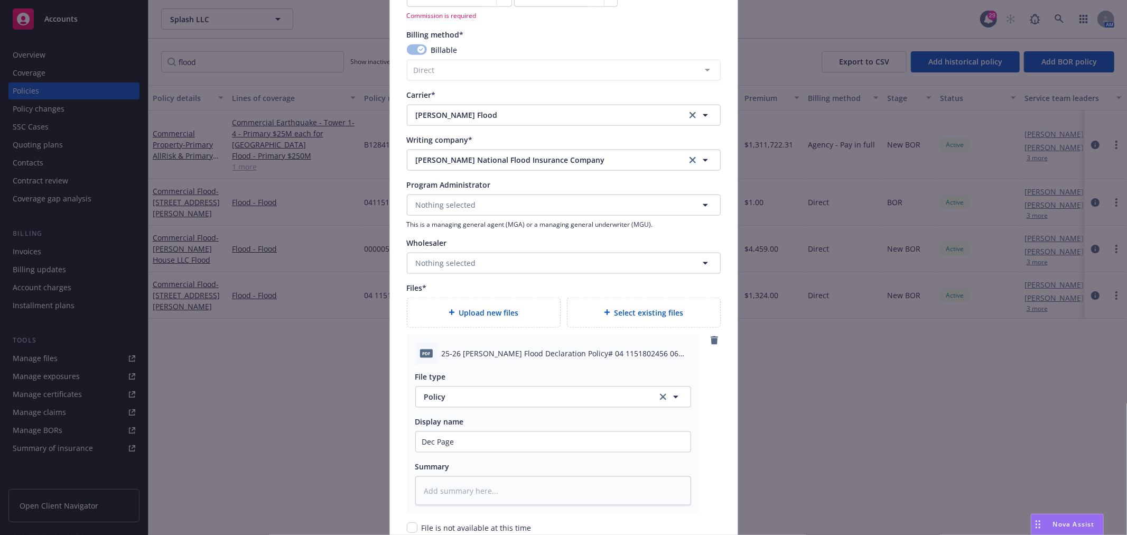
click at [636, 353] on span "25-26 [PERSON_NAME] Flood Declaration Policy# 04 1151802456 06 [STREET_ADDRESS]…" at bounding box center [566, 353] width 249 height 11
drag, startPoint x: 438, startPoint y: 354, endPoint x: 697, endPoint y: 353, distance: 259.0
click at [697, 353] on div "PDF 25-26 [PERSON_NAME] Flood Declaration Policy# 04 1151802456 06 [STREET_ADDR…" at bounding box center [564, 424] width 314 height 180
copy span "25-26 [PERSON_NAME] Flood Declaration Policy# 04 1151802456 06 350"
drag, startPoint x: 465, startPoint y: 440, endPoint x: 381, endPoint y: 440, distance: 84.6
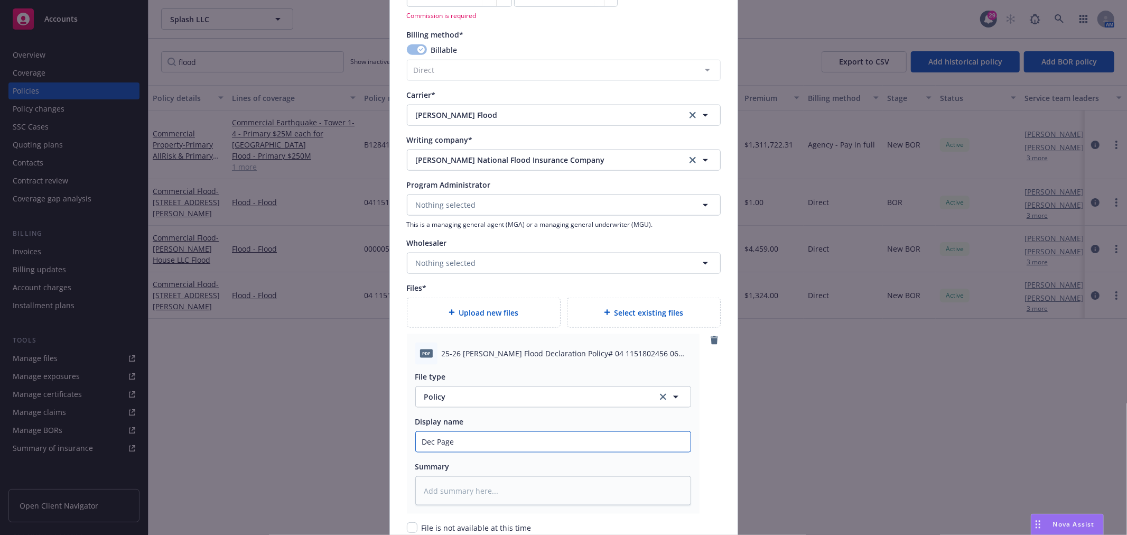
click at [381, 440] on div "Create renewal policy with incumbent Policy number* 04115180245606 Policy numbe…" at bounding box center [563, 267] width 1127 height 535
paste input "25-26 [PERSON_NAME] Flood Declaration Policy# 04 1151802456 06 350"
type textarea "x"
type input "25-26 [PERSON_NAME] Flood Declaration Policy# 04 1151802456 06 350"
type textarea "x"
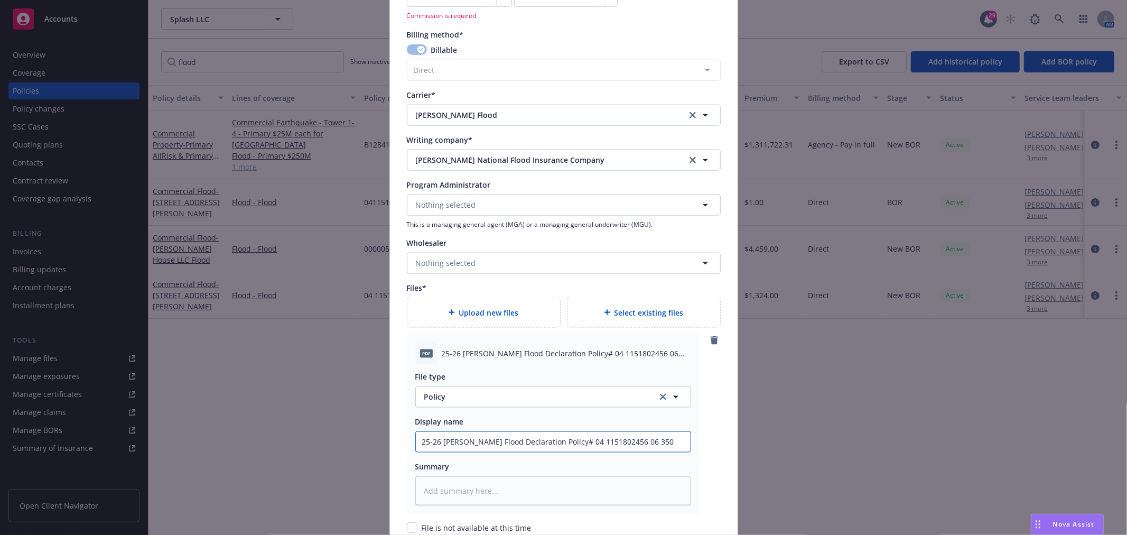
type input "25-26 [PERSON_NAME] Flood Declaration Policy# 04 1151802456 06 350"
type textarea "x"
type input "25-26 [PERSON_NAME] Flood Declaration Policy# 04 1151802456 06 350 B"
type textarea "x"
type input "25-26 [PERSON_NAME] Flood Declaration Policy# 04 1151802456 06 350 Bl"
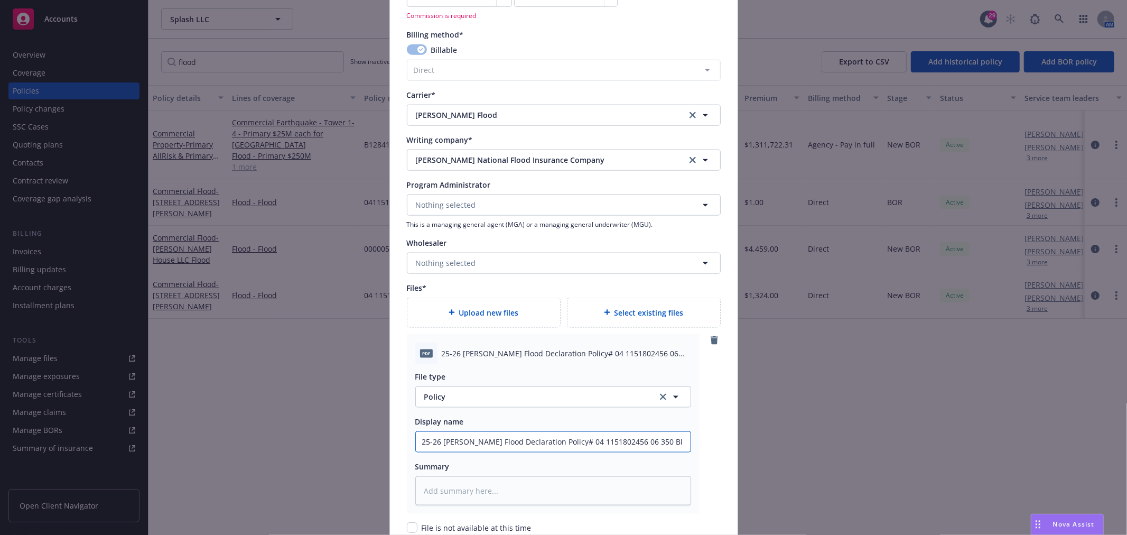
type textarea "x"
type input "25-26 [PERSON_NAME] Flood Declaration Policy# 04 1151802456 06 350 Blo"
type textarea "x"
type input "25-26 [PERSON_NAME] Flood Declaration Policy# 04 1151802456 06 350 Bloo"
type textarea "x"
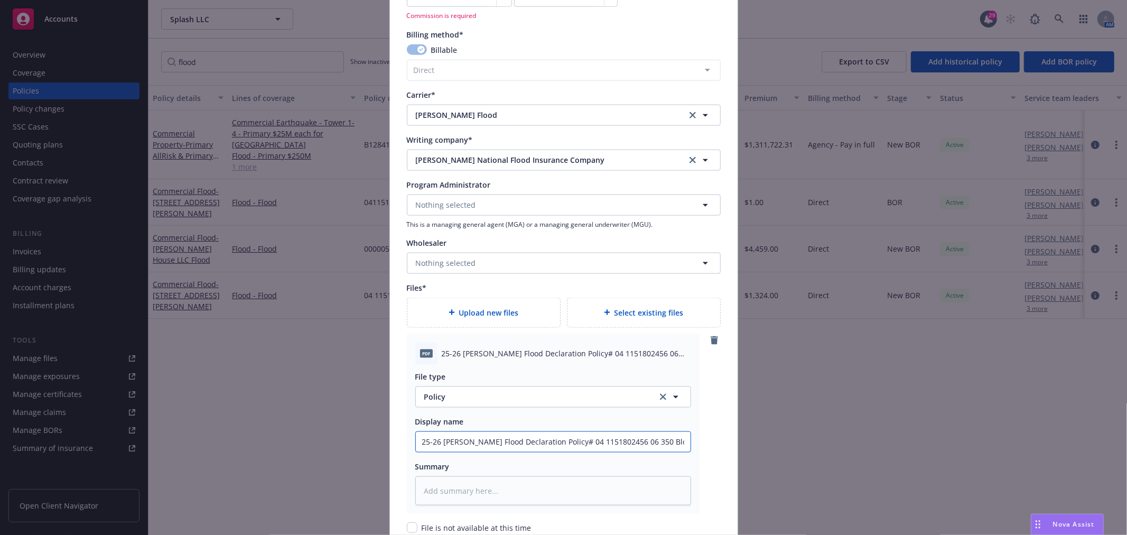
type input "25-26 [PERSON_NAME] Flood Declaration Policy# 04 1151802456 06 350 Bloom"
type textarea "x"
type input "25-26 [PERSON_NAME] Flood Declaration Policy# 04 1151802456 06 350 Bloomq"
type textarea "x"
type input "25-26 [PERSON_NAME] Flood Declaration Policy# 04 1151802456 06 350 Bloomqu"
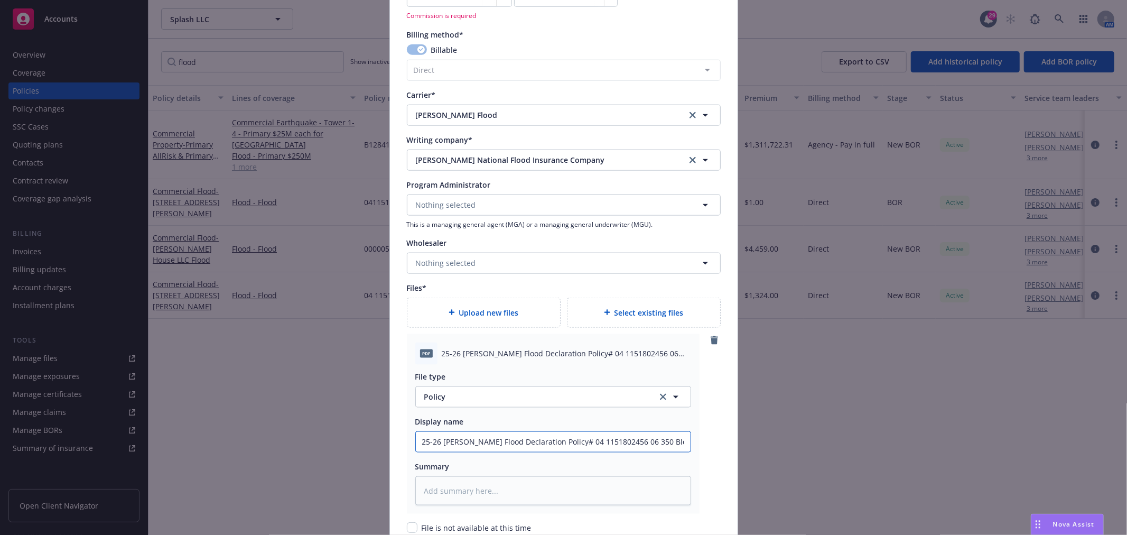
type textarea "x"
type input "25-26 [PERSON_NAME] Flood Declaration Policy# 04 1151802456 06 350 Bloomqui"
type textarea "x"
type input "25-26 [PERSON_NAME] Flood Declaration Policy# 04 1151802456 06 350 Bloomquit"
type textarea "x"
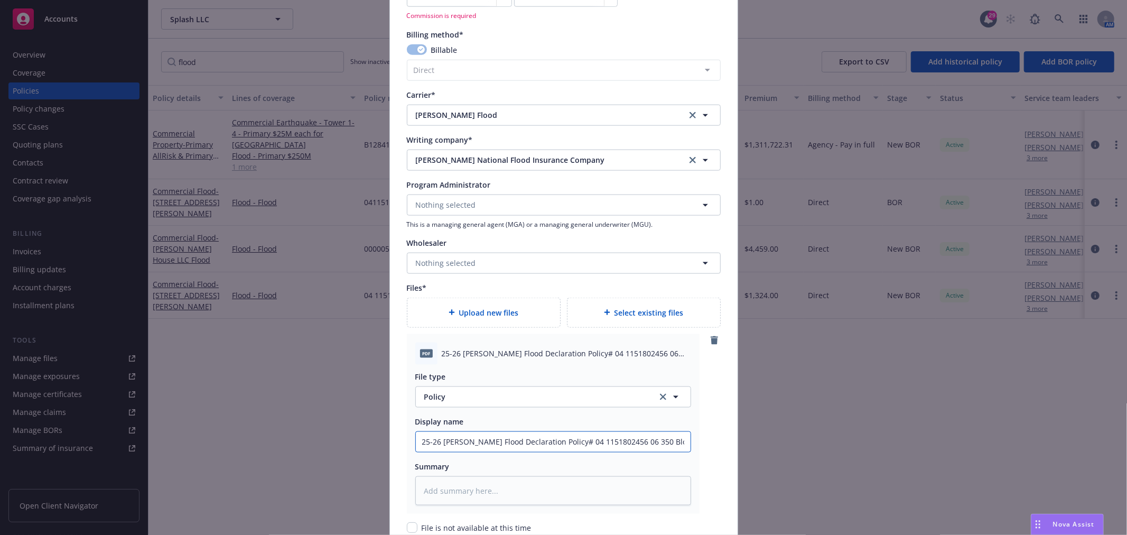
type input "25-26 [PERSON_NAME] Flood Declaration Policy# 04 1151802456 06 350 Bloomquits"
type textarea "x"
type input "25-26 [PERSON_NAME] Flood Declaration Policy# 04 1151802456 06 350 Bloomquit"
type textarea "x"
type input "25-26 [PERSON_NAME] Flood Declaration Policy# 04 1151802456 06 350 Bloomqui"
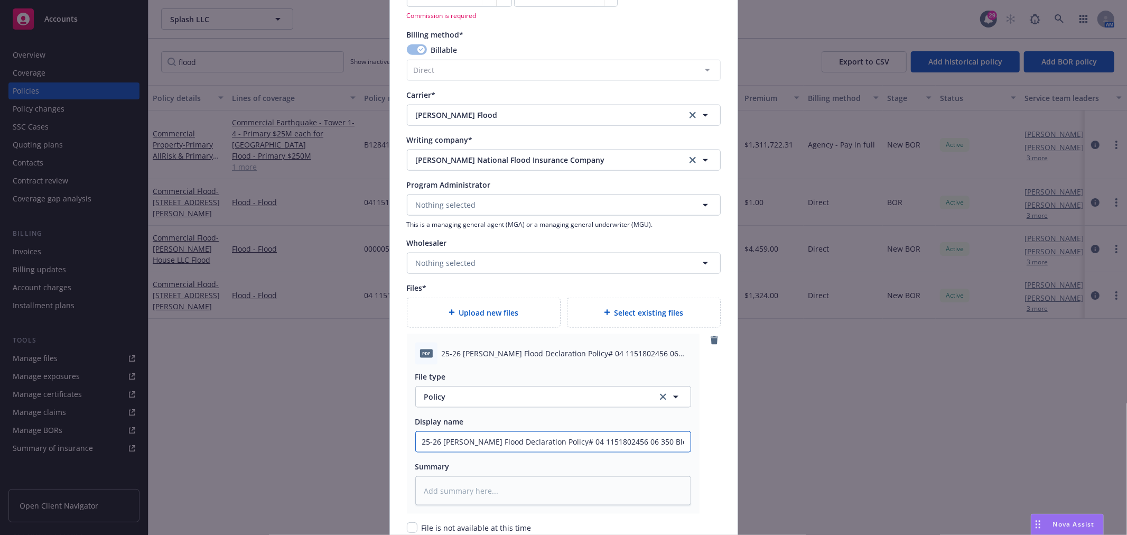
type textarea "x"
type input "25-26 [PERSON_NAME] Flood Declaration Policy# 04 1151802456 06 350 Bloomquis"
type textarea "x"
type input "25-26 [PERSON_NAME] Flood Declaration Policy# 04 1151802456 06 350 [PERSON_NAME]"
click at [617, 439] on input "25-26 [PERSON_NAME] Flood Declaration Policy# 04 1151802456 06 350 [PERSON_NAME]" at bounding box center [553, 442] width 275 height 20
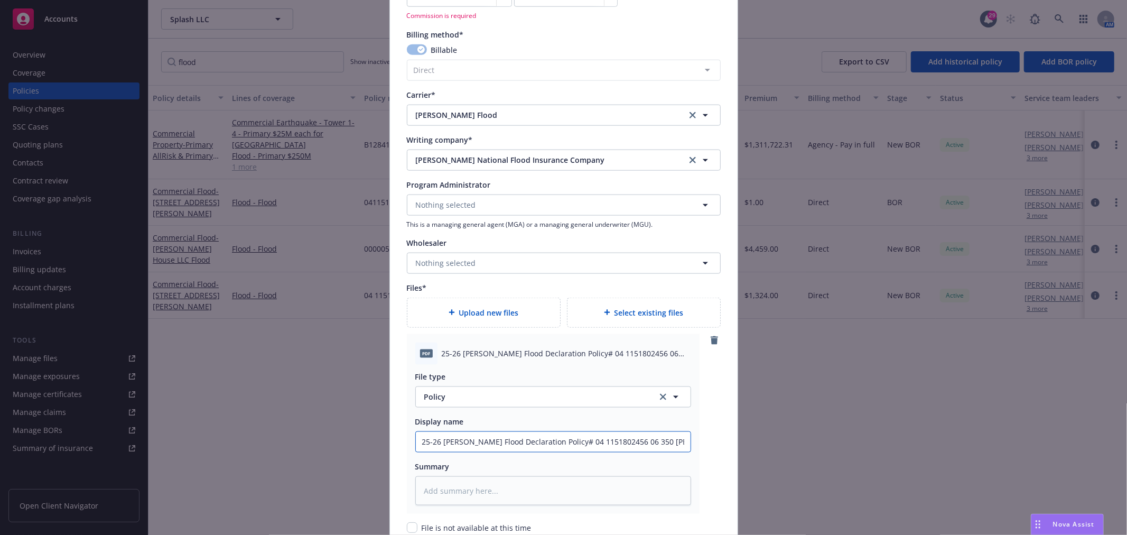
type textarea "x"
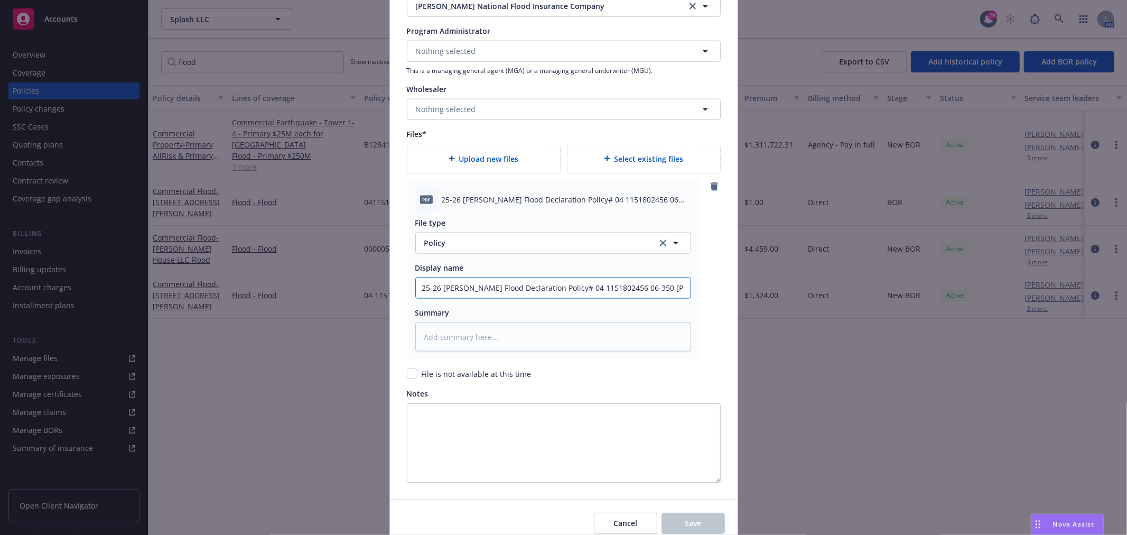
scroll to position [1225, 0]
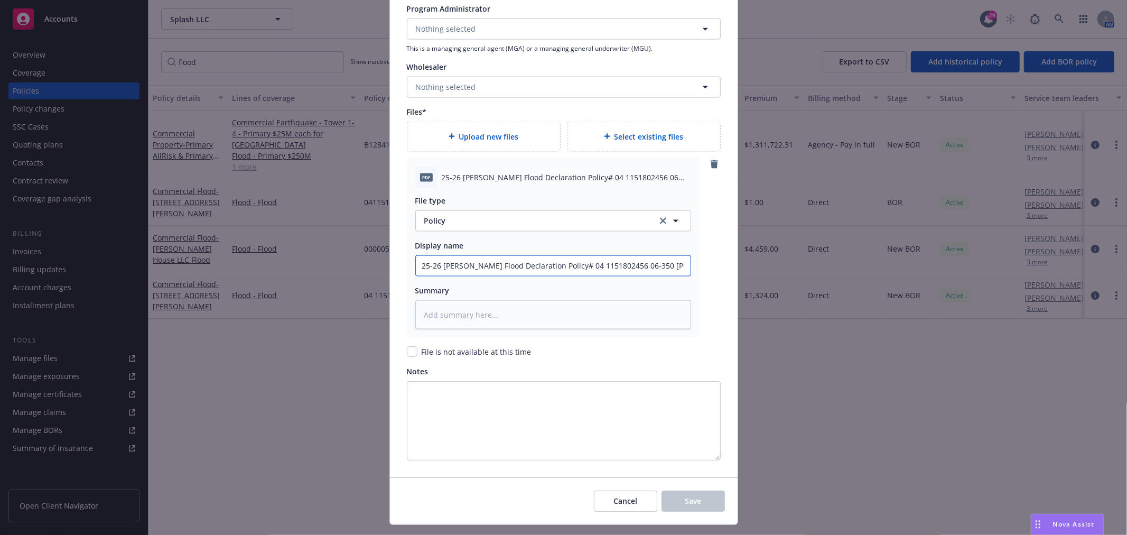
type input "25-26 [PERSON_NAME] Flood Declaration Policy# 04 1151802456 06-350 [PERSON_NAME]"
click at [600, 321] on textarea at bounding box center [553, 314] width 276 height 29
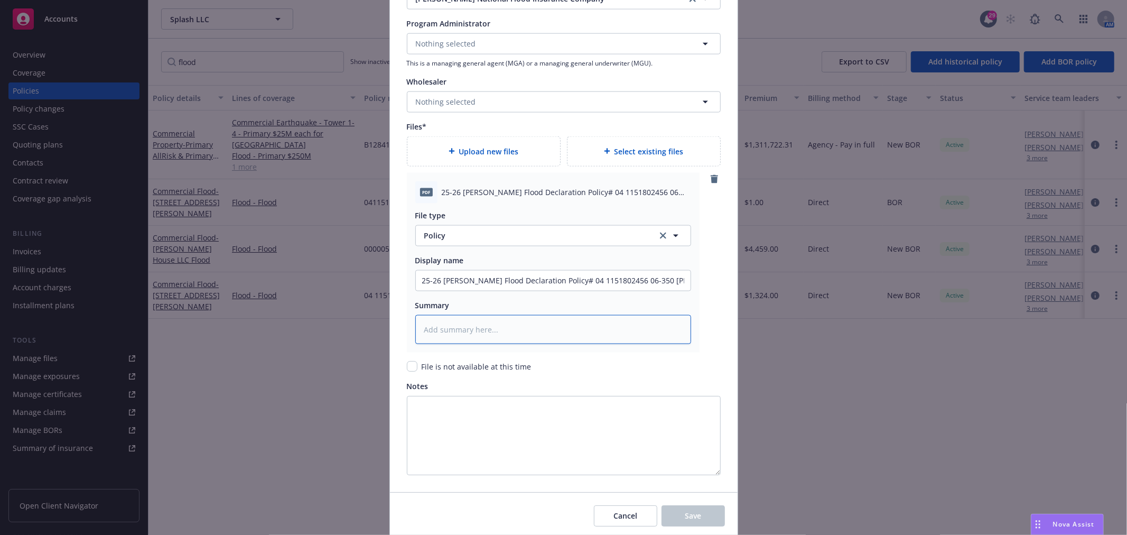
scroll to position [1190, 0]
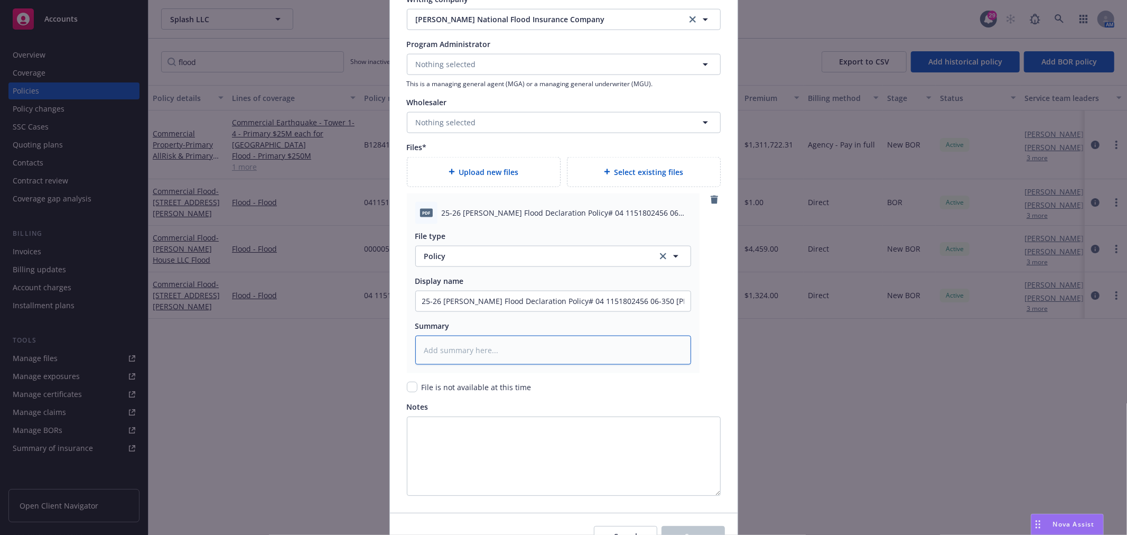
click at [568, 357] on textarea at bounding box center [553, 350] width 276 height 29
click at [595, 303] on input "25-26 [PERSON_NAME] Flood Declaration Policy# 04 1151802456 06-350 [PERSON_NAME]" at bounding box center [553, 301] width 275 height 20
click at [670, 255] on icon "button" at bounding box center [676, 256] width 13 height 13
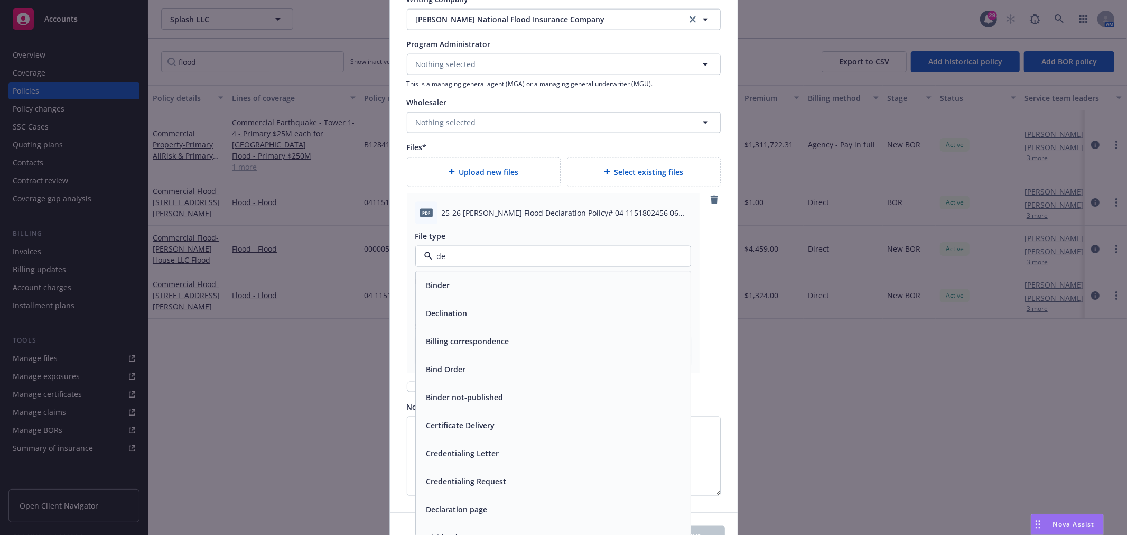
type input "dec"
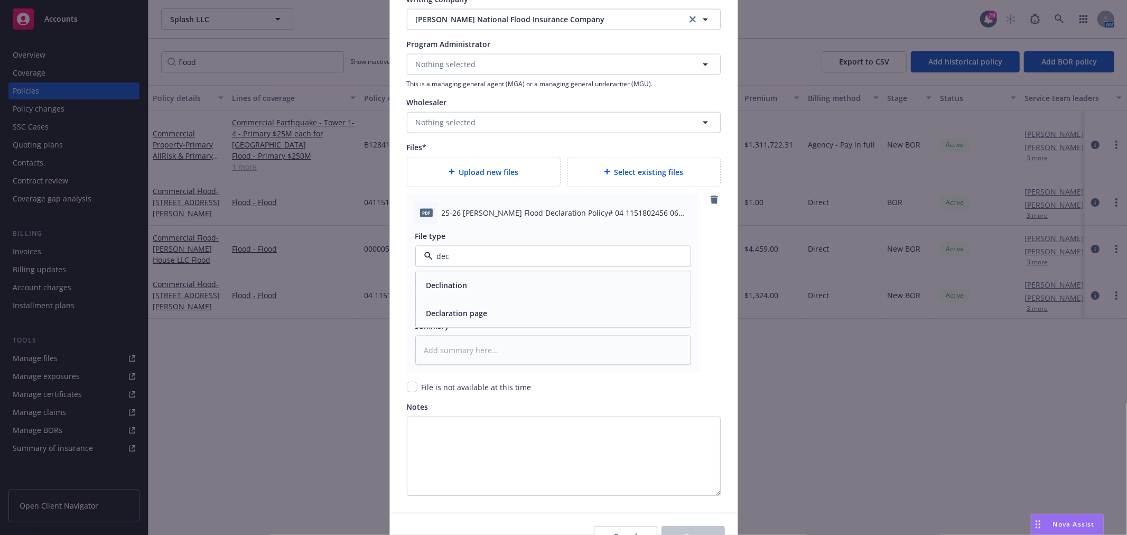
click at [485, 319] on div "Declaration page" at bounding box center [553, 312] width 262 height 15
type textarea "x"
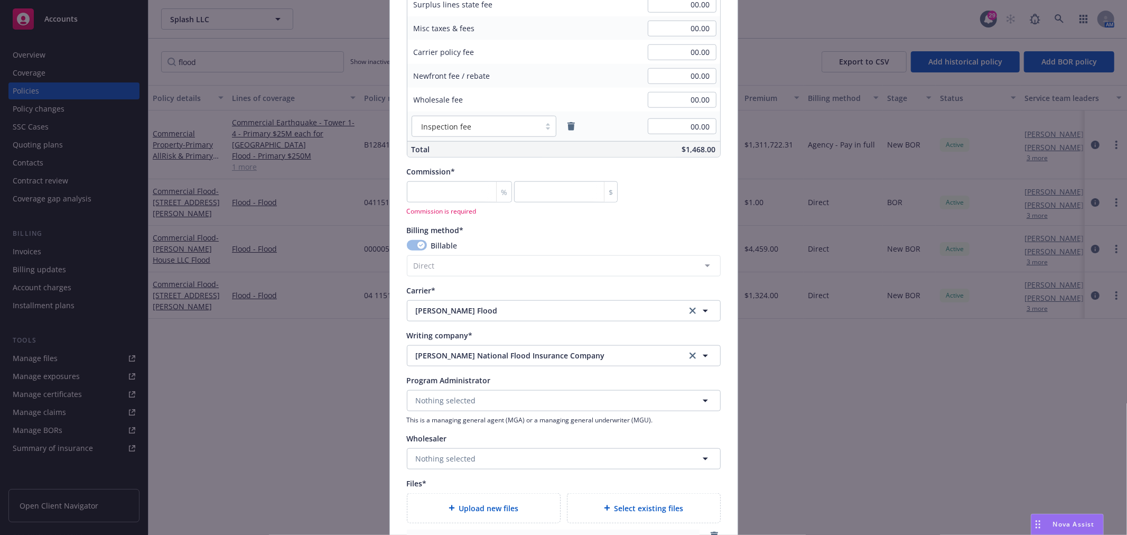
scroll to position [837, 0]
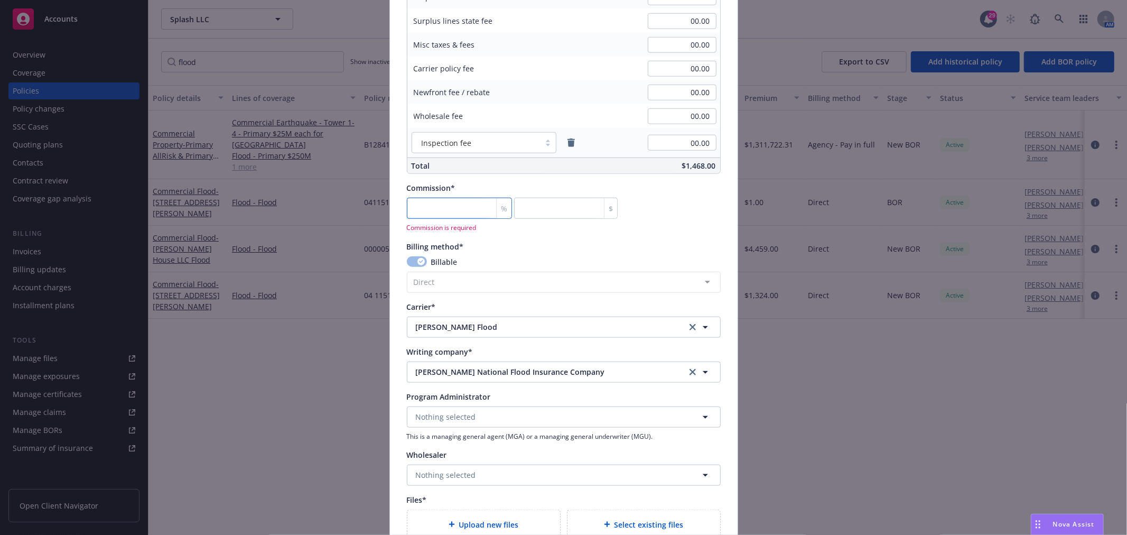
click at [446, 203] on input "number" at bounding box center [460, 208] width 106 height 21
type input "0"
click at [642, 239] on div "Policy number* 04115180245606 Policy number not available at this time Policy d…" at bounding box center [564, 51] width 314 height 1595
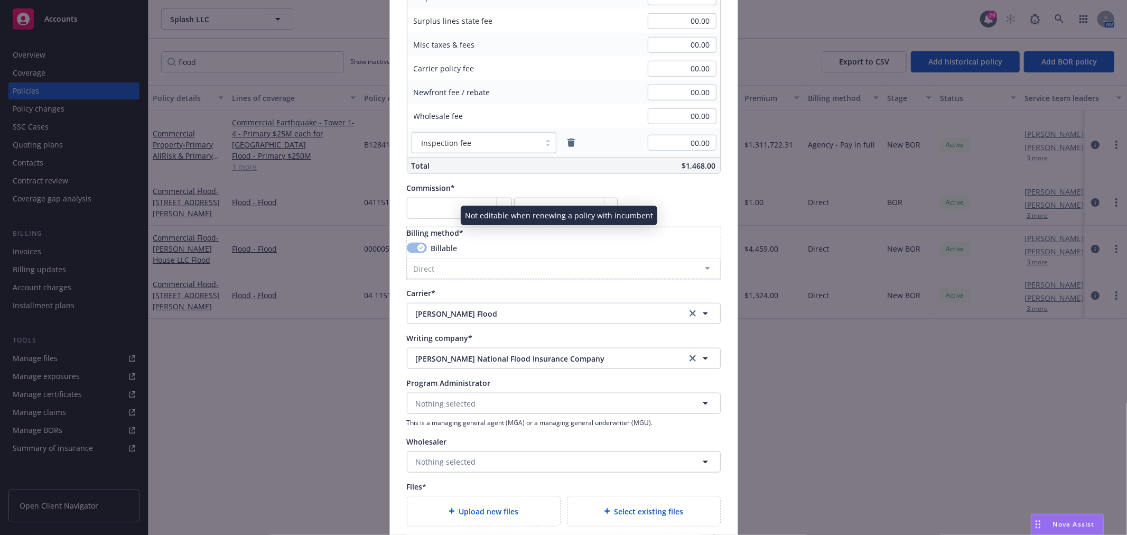
click at [555, 240] on div "Billing method* Billable Direct Agency - Financed Agency - Installments Agency …" at bounding box center [564, 253] width 314 height 52
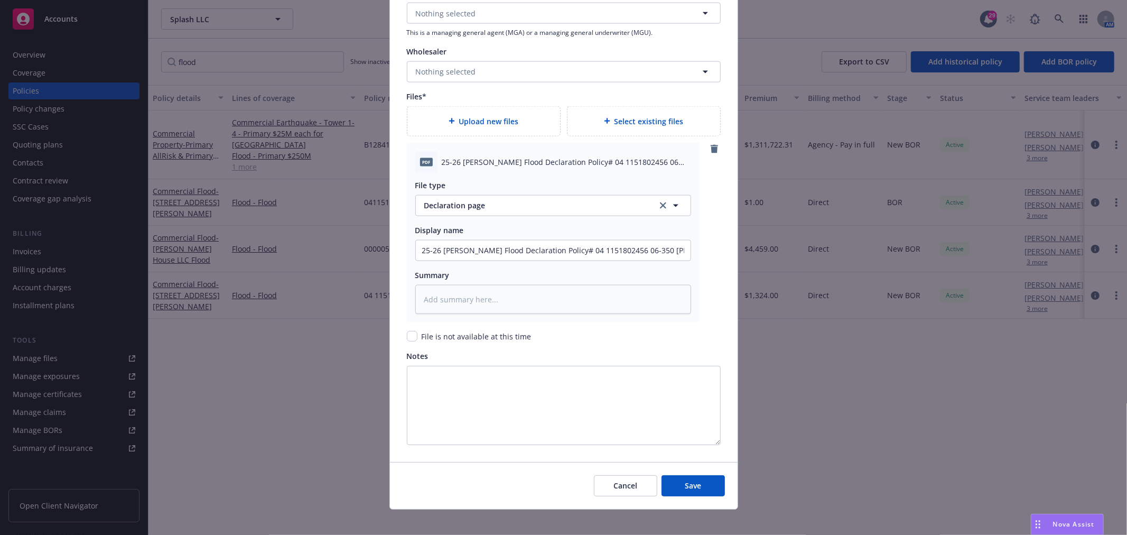
scroll to position [1235, 0]
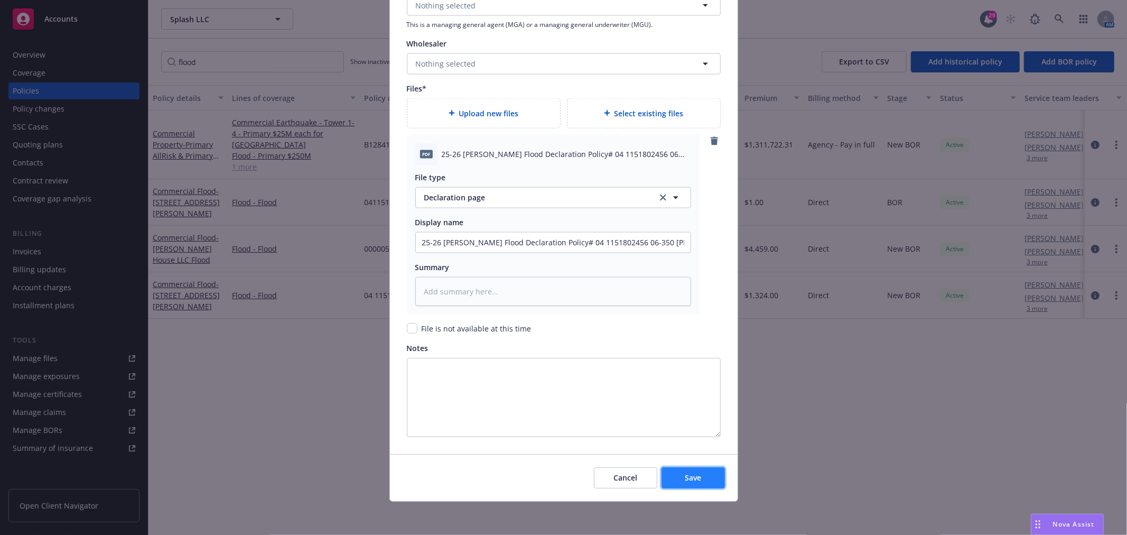
click at [685, 473] on span "Save" at bounding box center [693, 478] width 16 height 10
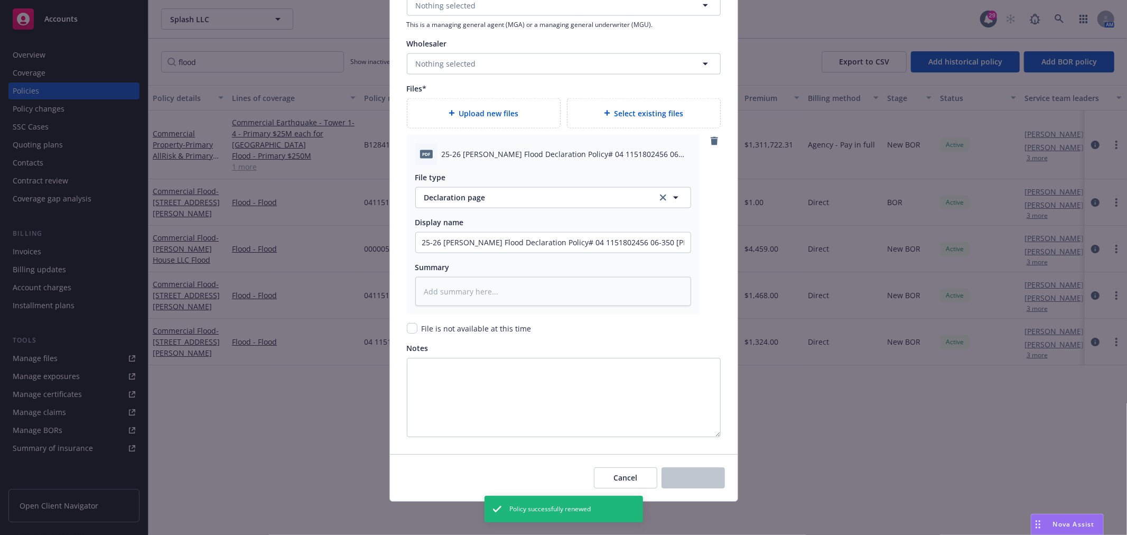
type textarea "x"
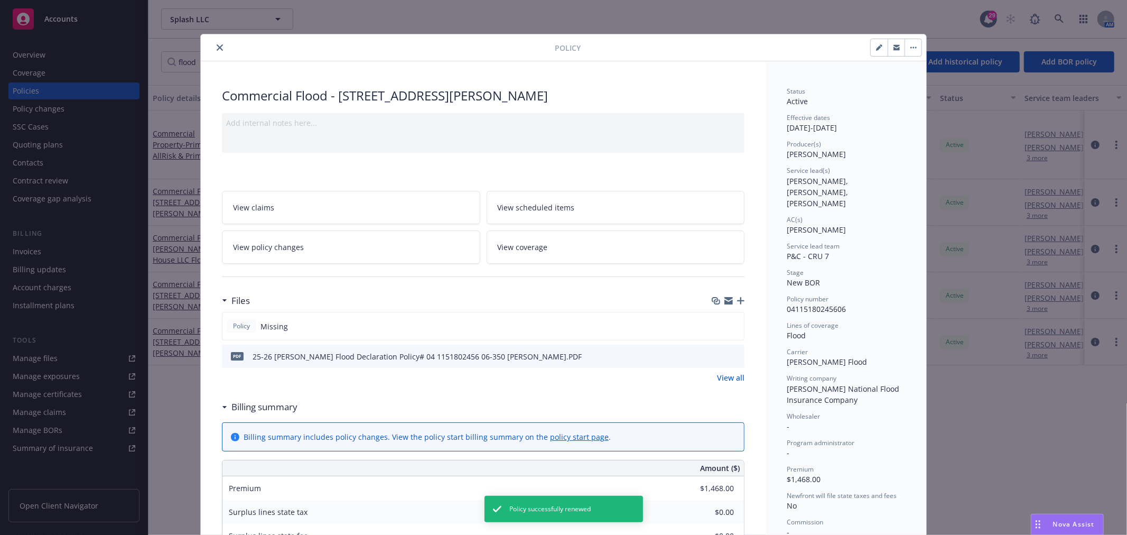
drag, startPoint x: 217, startPoint y: 45, endPoint x: 646, endPoint y: 94, distance: 431.9
click at [217, 45] on icon "close" at bounding box center [220, 47] width 6 height 6
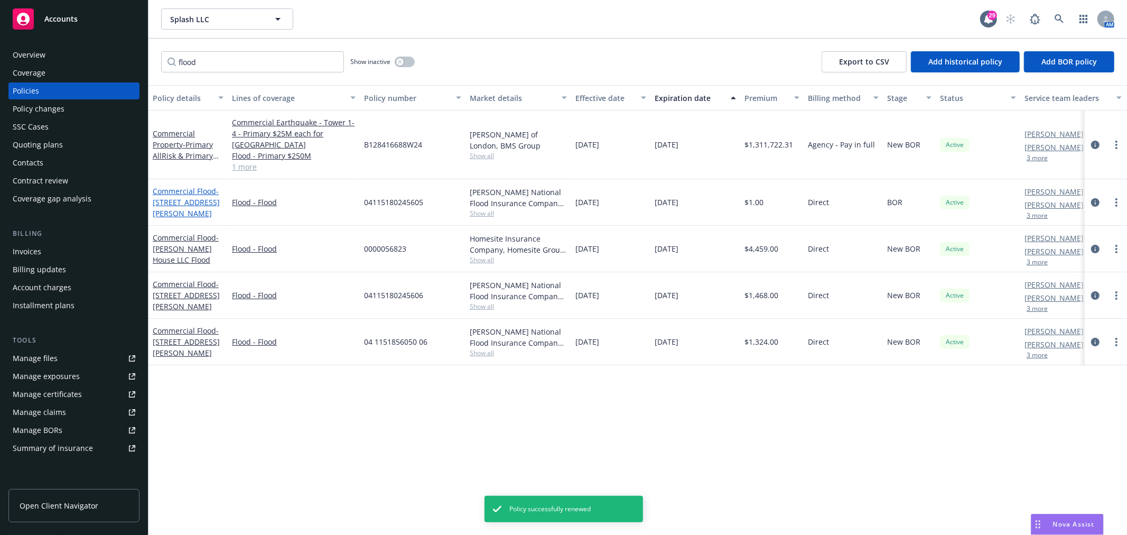
click at [189, 202] on span "- [STREET_ADDRESS][PERSON_NAME]" at bounding box center [186, 202] width 67 height 32
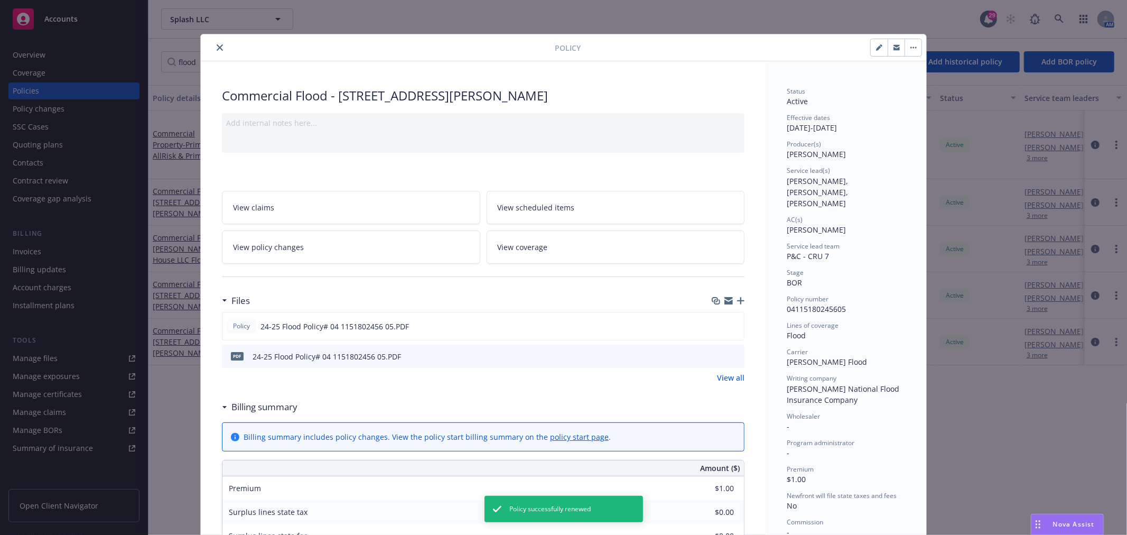
scroll to position [32, 0]
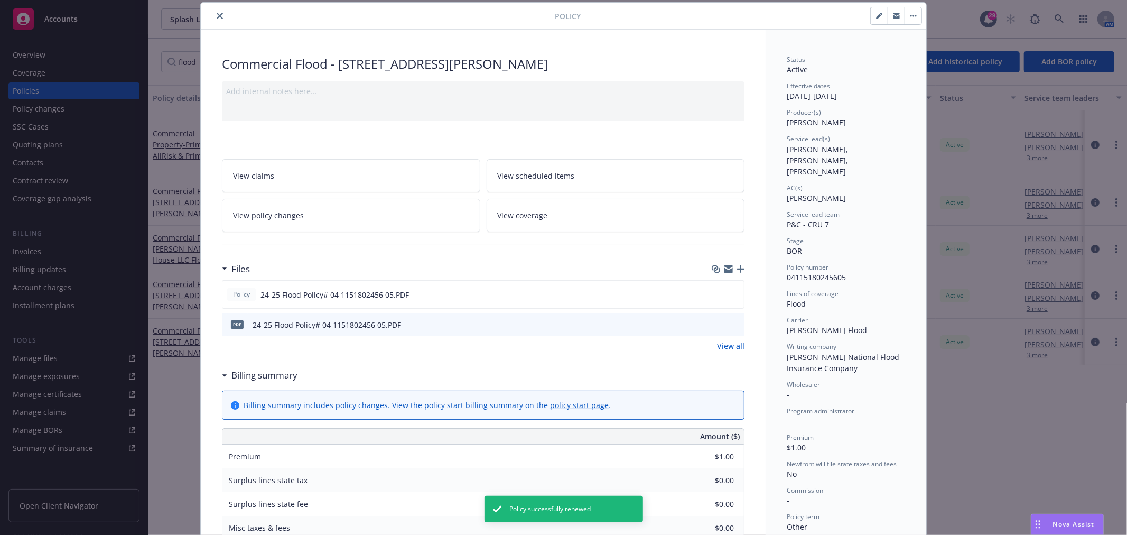
click at [876, 18] on icon "button" at bounding box center [879, 16] width 6 height 6
select select "BOR"
select select "other"
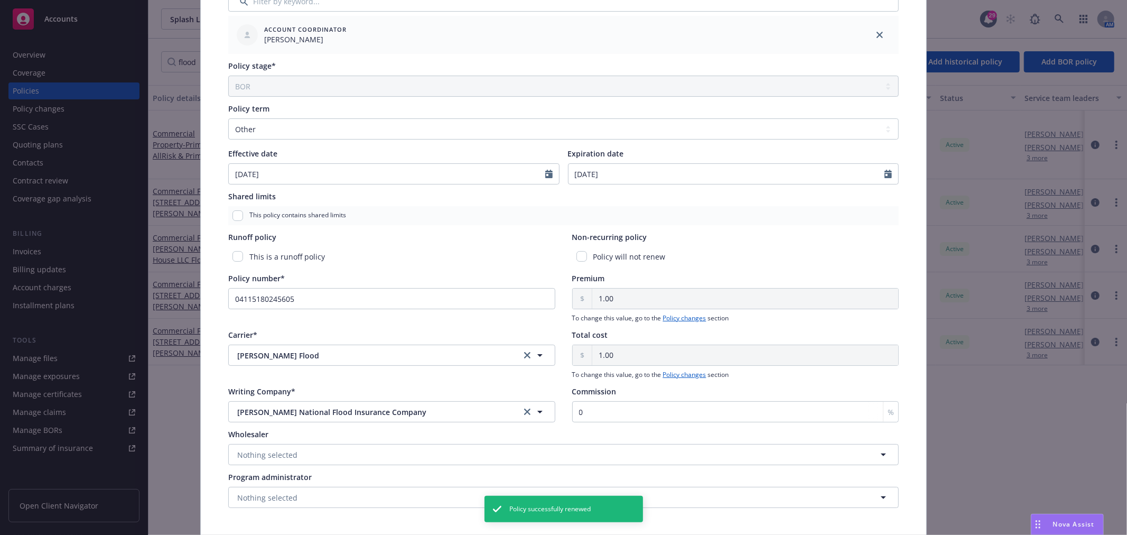
scroll to position [461, 0]
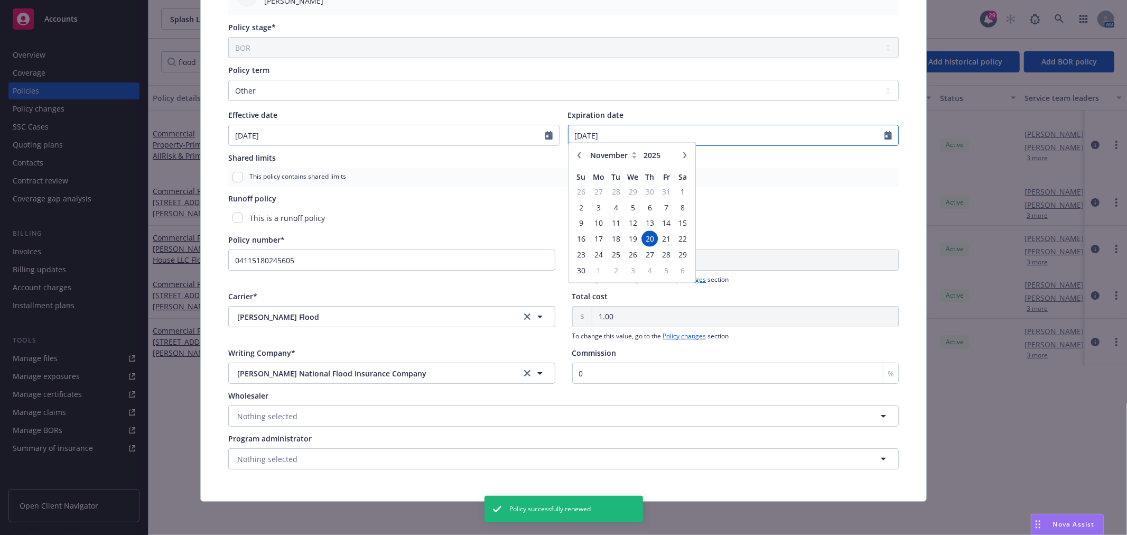
click at [598, 134] on input "[DATE]" at bounding box center [727, 135] width 317 height 20
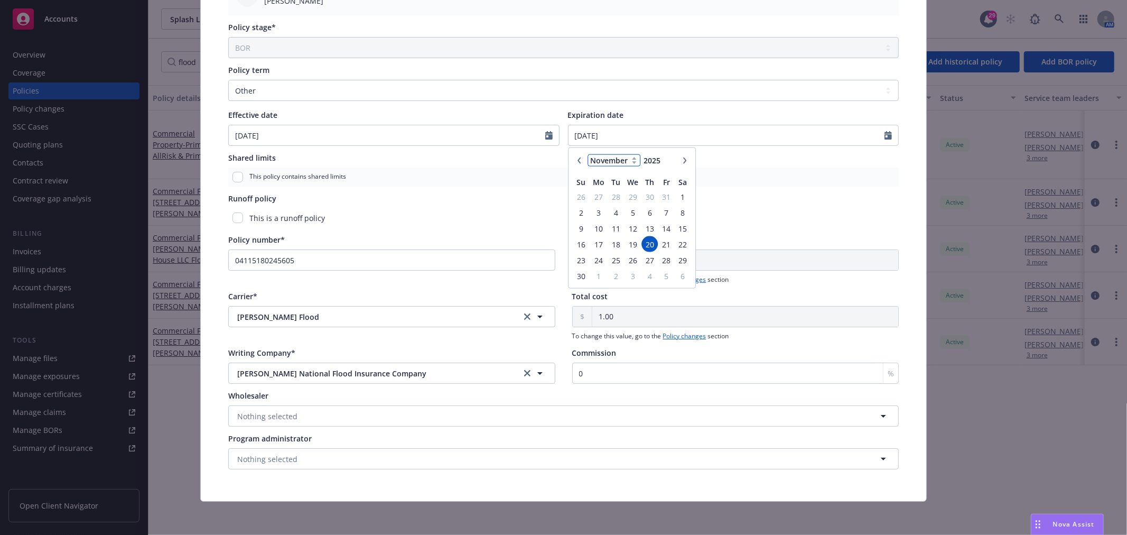
click at [605, 160] on select "January February March April May June July August September October November De…" at bounding box center [614, 160] width 53 height 12
select select "3"
click at [588, 154] on select "January February March April May June July August September October November De…" at bounding box center [614, 160] width 53 height 12
click at [612, 258] on span "25" at bounding box center [616, 259] width 14 height 13
type input "[DATE]"
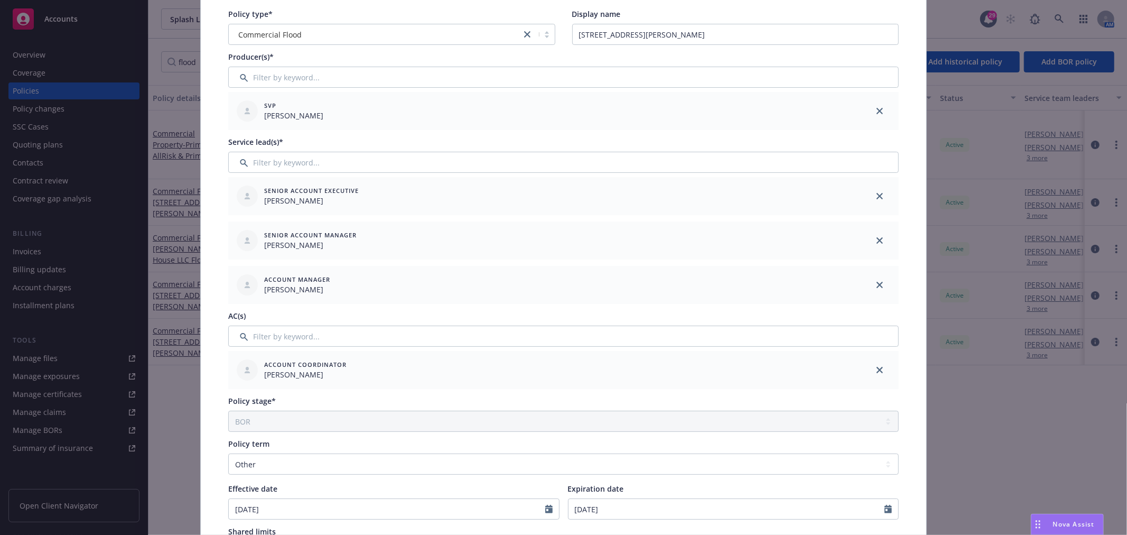
scroll to position [0, 0]
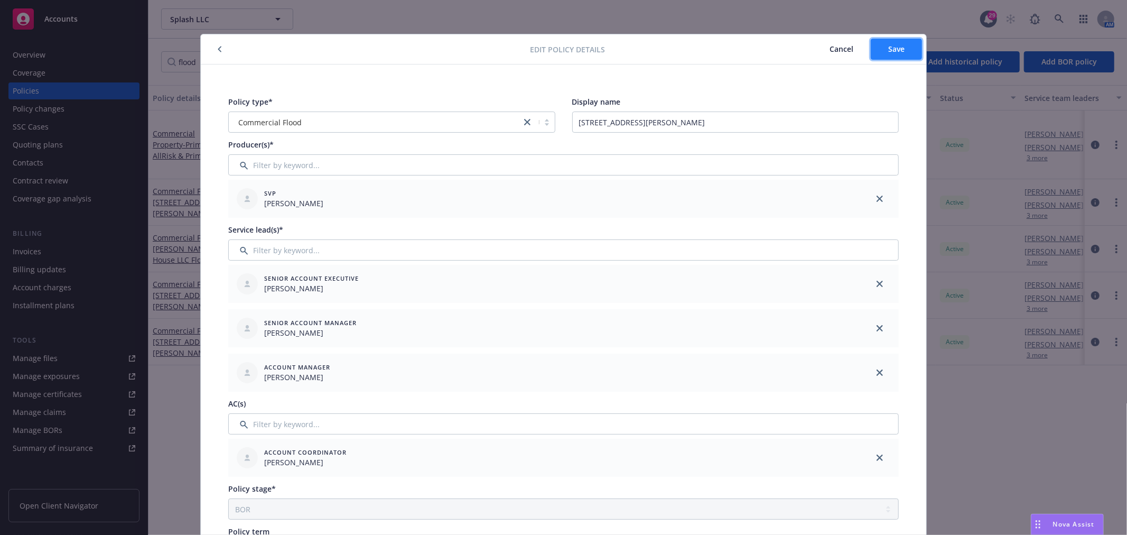
click at [899, 53] on span "Save" at bounding box center [896, 49] width 16 height 10
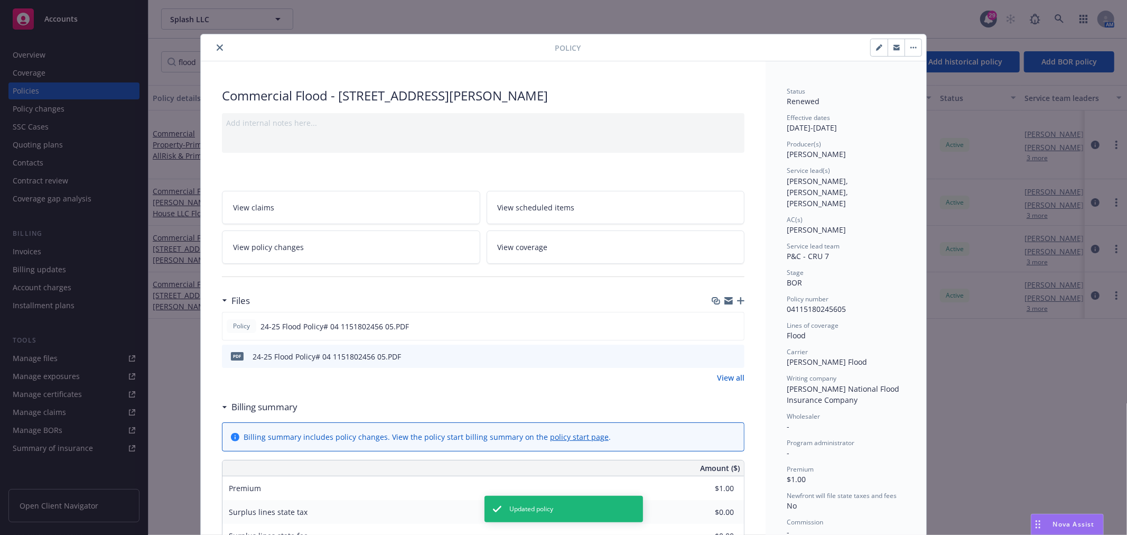
click at [995, 461] on div "Policy Commercial Flood - [STREET_ADDRESS][PERSON_NAME] Add internal notes here…" at bounding box center [563, 267] width 1127 height 535
click at [222, 49] on div at bounding box center [380, 47] width 350 height 13
click at [217, 47] on icon "close" at bounding box center [220, 47] width 6 height 6
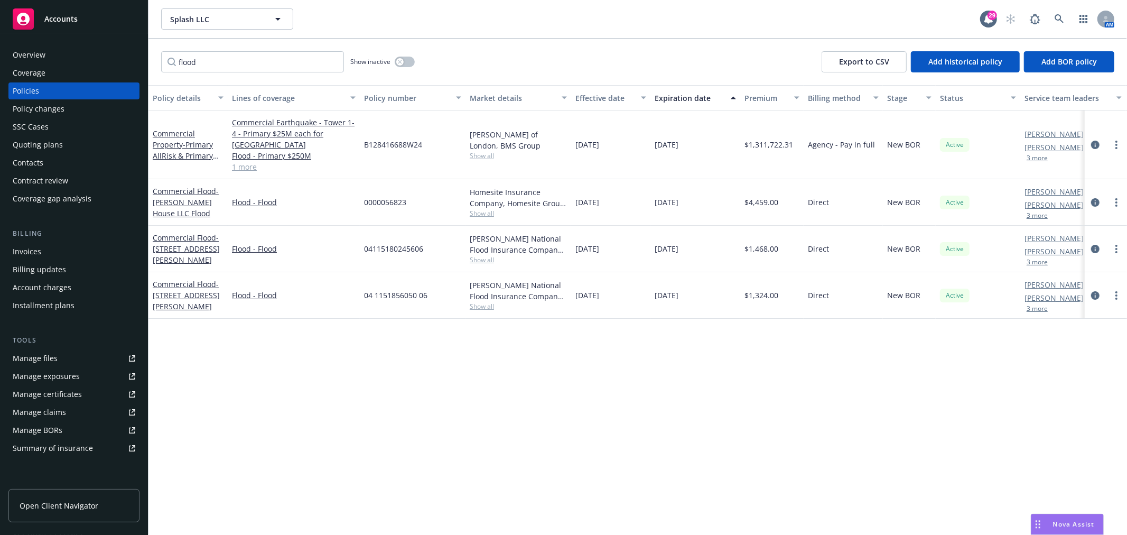
click at [504, 397] on div "Policy details Lines of coverage Policy number Market details Effective date Ex…" at bounding box center [638, 310] width 979 height 450
click at [1059, 521] on span "Nova Assist" at bounding box center [1074, 524] width 42 height 9
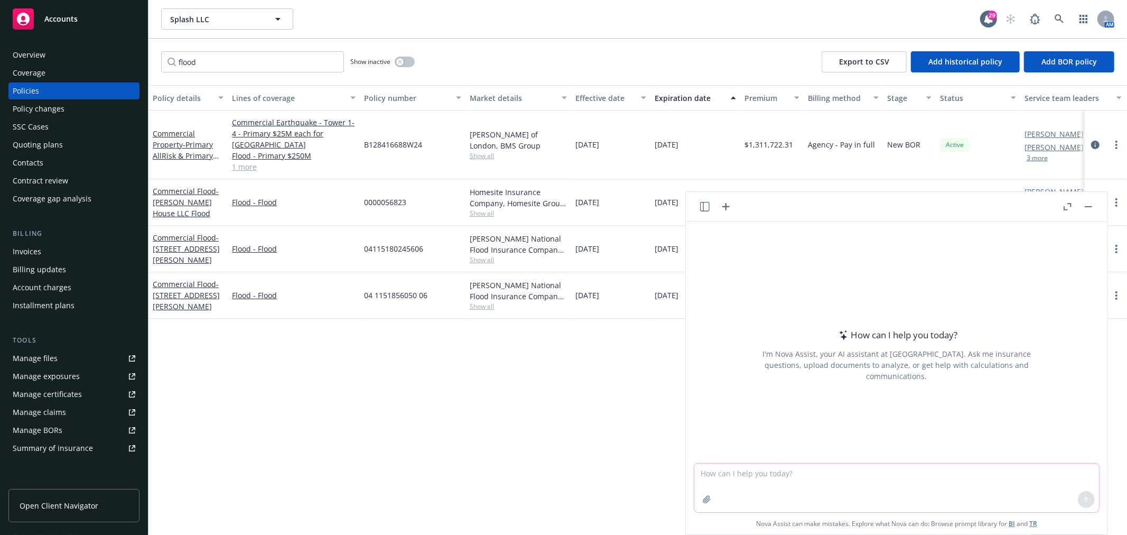
click at [771, 478] on textarea at bounding box center [896, 488] width 405 height 49
paste textarea "Please confirm the request below has been received."
type textarea "is this clear?Please confirm the request below has been received."
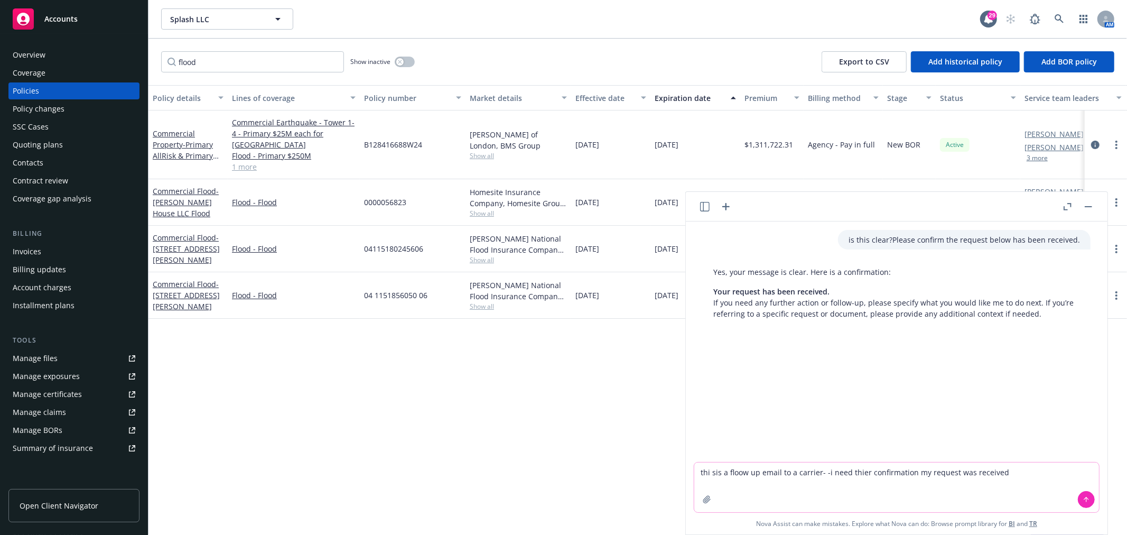
type textarea "thi sis a floow up email to a carrier- -i need thier confirmation my request wa…"
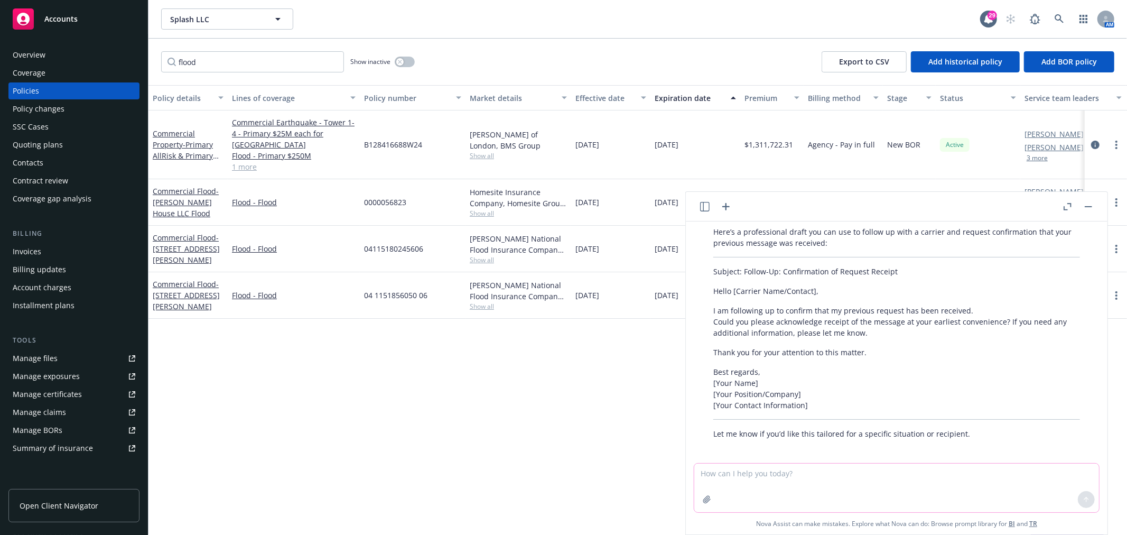
scroll to position [152, 0]
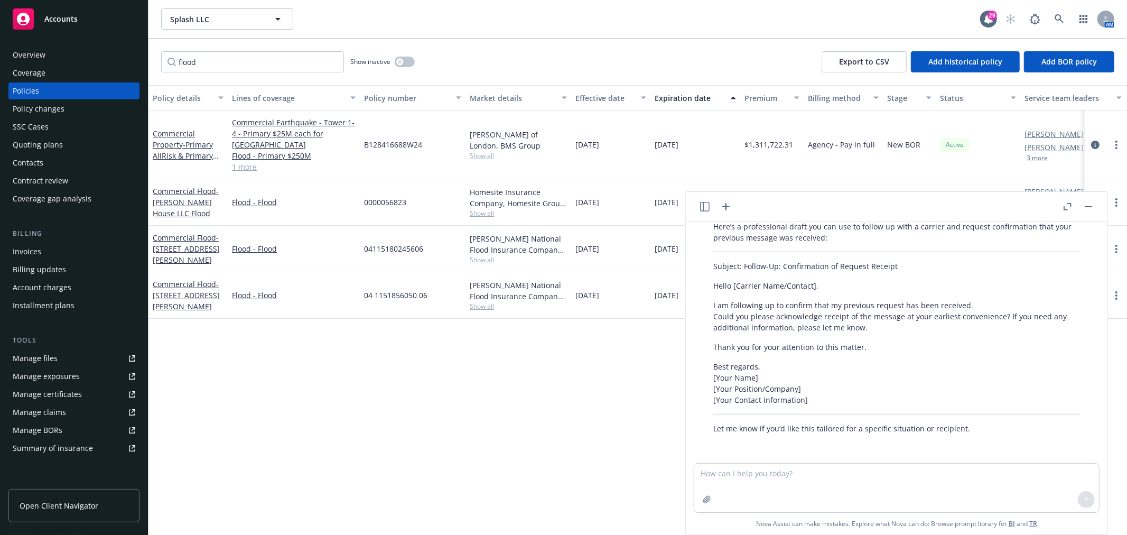
click at [915, 323] on p "I am following up to confirm that my previous request has been received. Could …" at bounding box center [897, 316] width 367 height 33
click at [870, 331] on p "I am following up to confirm that my previous request has been received. Could …" at bounding box center [897, 316] width 367 height 33
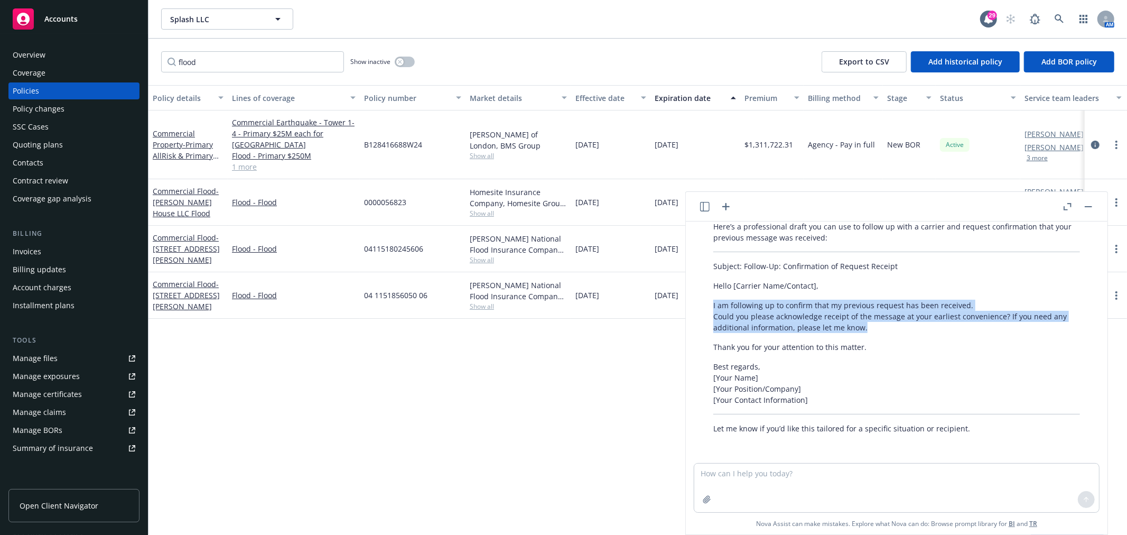
drag, startPoint x: 865, startPoint y: 326, endPoint x: 709, endPoint y: 302, distance: 157.7
click at [709, 302] on div "Here’s a professional draft you can use to follow up with a carrier and request…" at bounding box center [897, 327] width 388 height 221
copy p "I am following up to confirm that my previous request has been received. Could …"
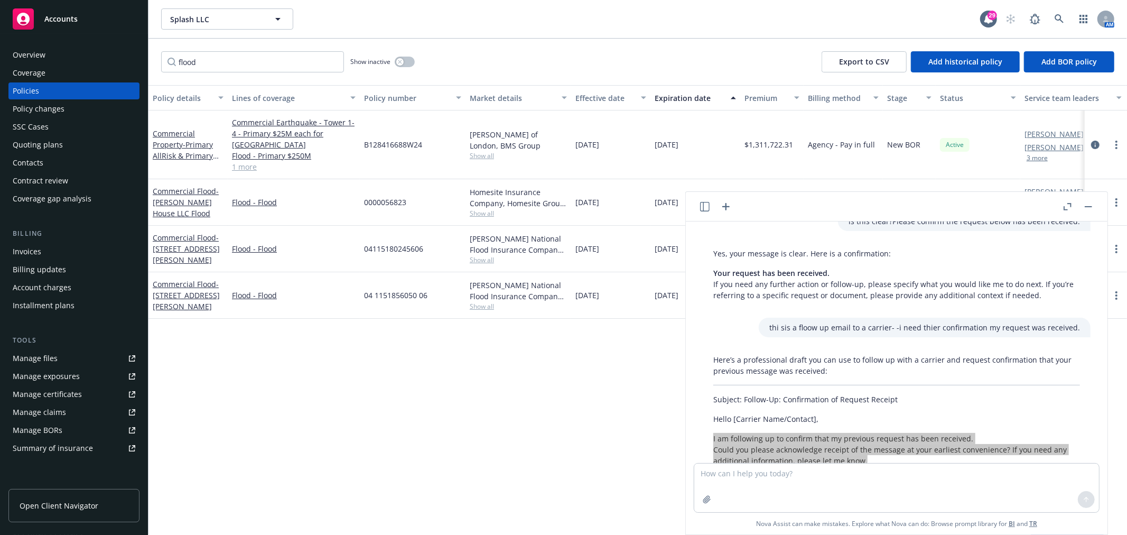
scroll to position [0, 0]
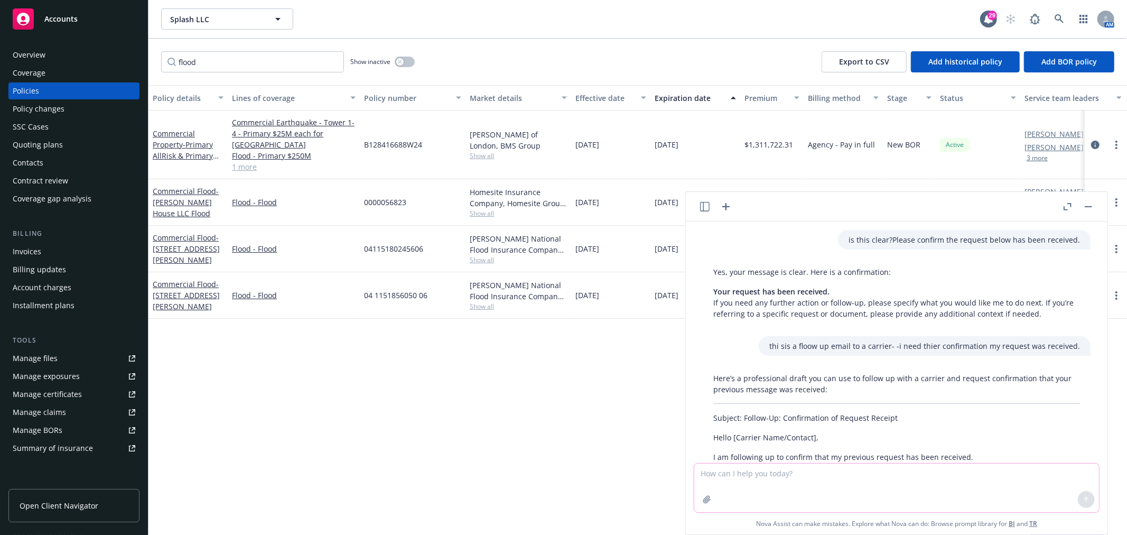
click at [992, 478] on textarea at bounding box center [896, 488] width 405 height 49
type textarea "i"
click at [698, 471] on textarea "email to carrier for RP" at bounding box center [896, 487] width 405 height 50
click at [848, 464] on textarea "follow up email to carrier for RP" at bounding box center [896, 487] width 405 height 50
type textarea "follow up email to carrier for RP with urgency"
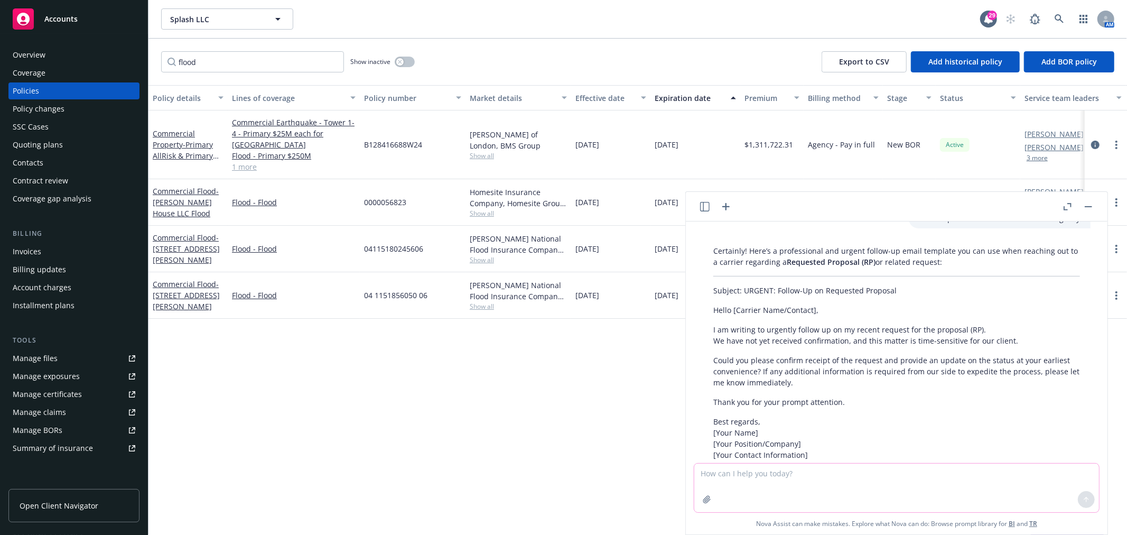
scroll to position [449, 0]
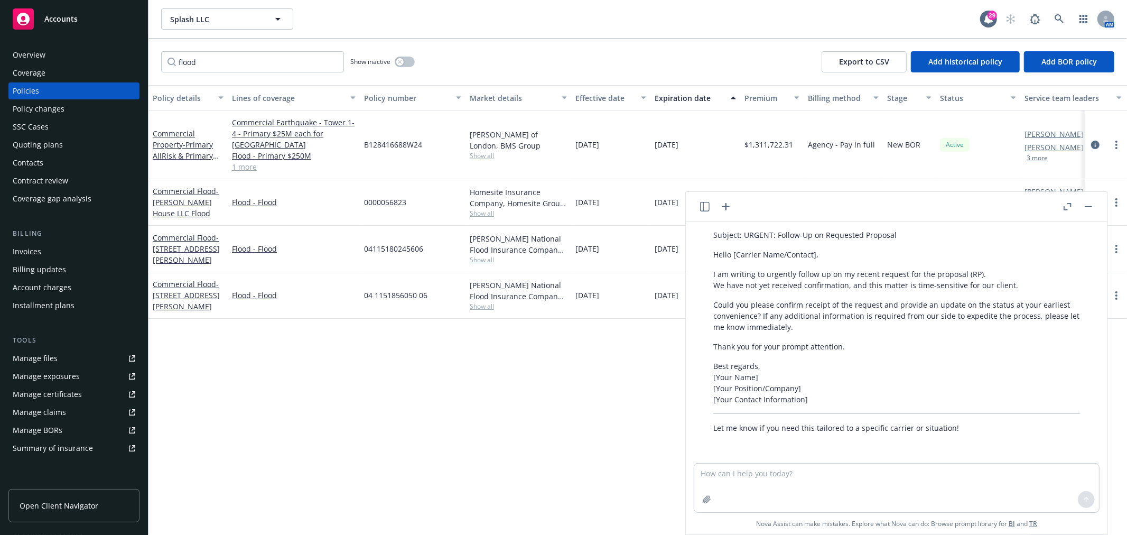
click at [807, 289] on p "I am writing to urgently follow up on my recent request for the proposal (RP). …" at bounding box center [897, 279] width 367 height 22
click at [781, 479] on textarea at bounding box center [896, 488] width 405 height 49
type textarea "more friendly but urgent"
click at [891, 296] on p "I hope you’re doing well. I wanted to follow up to ensure you received my recen…" at bounding box center [897, 284] width 367 height 33
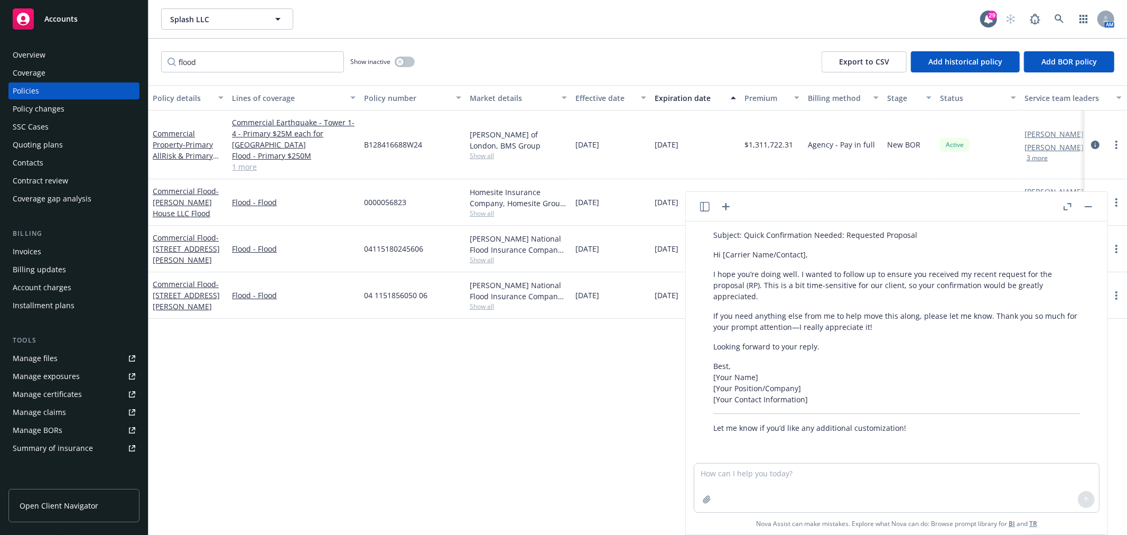
click at [822, 345] on p "Looking forward to your reply." at bounding box center [897, 346] width 367 height 11
click at [821, 336] on div "Certainly! Here’s a friendlier yet still urgent version of your follow-up email…" at bounding box center [897, 312] width 388 height 252
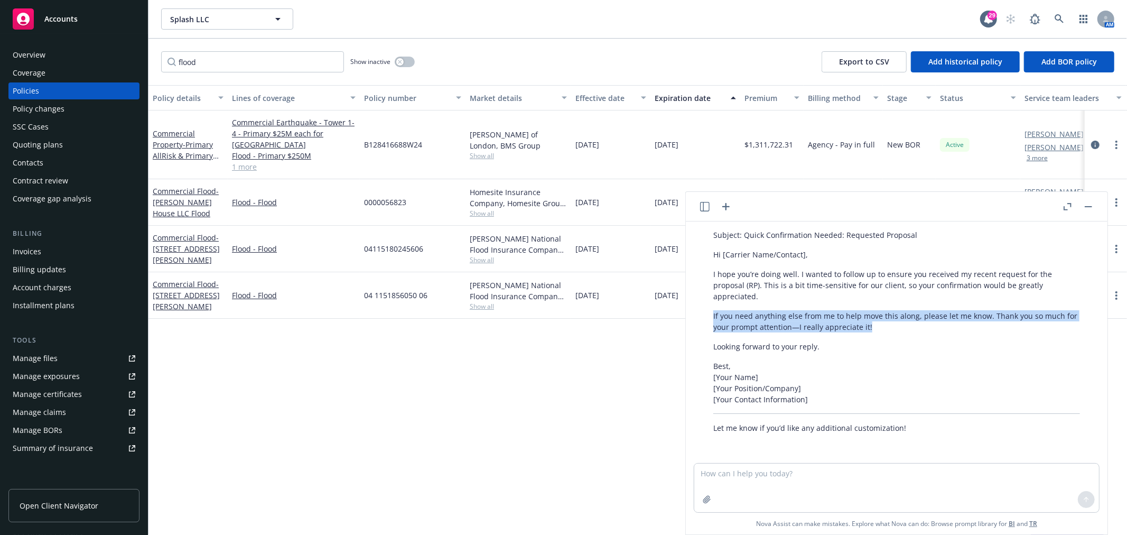
drag, startPoint x: 897, startPoint y: 324, endPoint x: 704, endPoint y: 312, distance: 193.3
click at [704, 312] on div "Certainly! Here’s a friendlier yet still urgent version of your follow-up email…" at bounding box center [897, 312] width 388 height 252
copy p "If you need anything else from me to help move this along, please let me know. …"
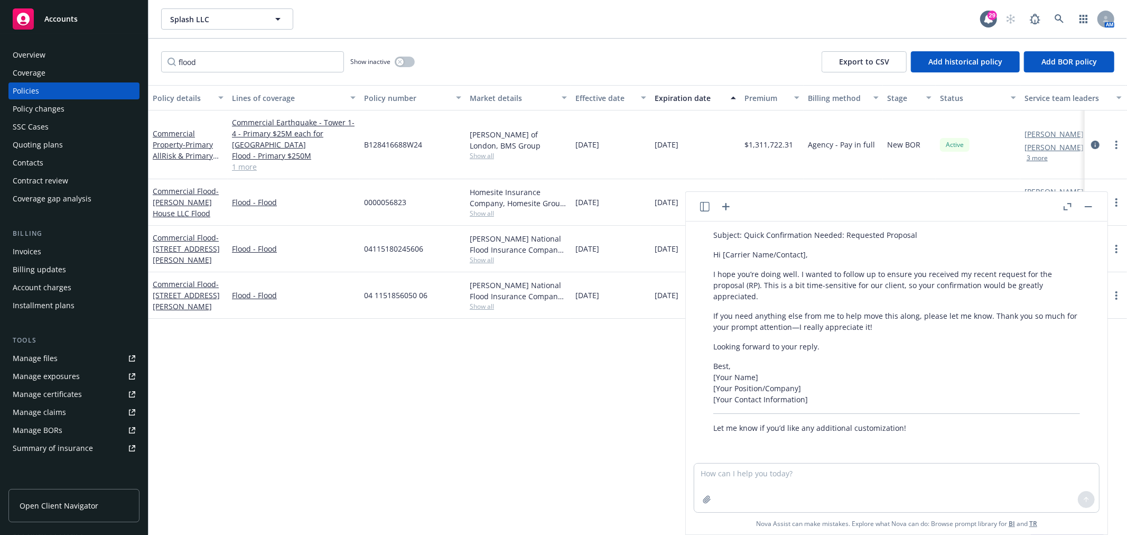
click at [866, 342] on p "Looking forward to your reply." at bounding box center [897, 346] width 367 height 11
drag, startPoint x: 800, startPoint y: 326, endPoint x: 718, endPoint y: 329, distance: 82.5
click at [718, 329] on p "If you need anything else from me to help move this along, please let me know. …" at bounding box center [897, 321] width 367 height 22
click at [810, 333] on div "Certainly! Here’s a friendlier yet still urgent version of your follow-up email…" at bounding box center [897, 312] width 388 height 252
drag, startPoint x: 801, startPoint y: 326, endPoint x: 727, endPoint y: 331, distance: 74.7
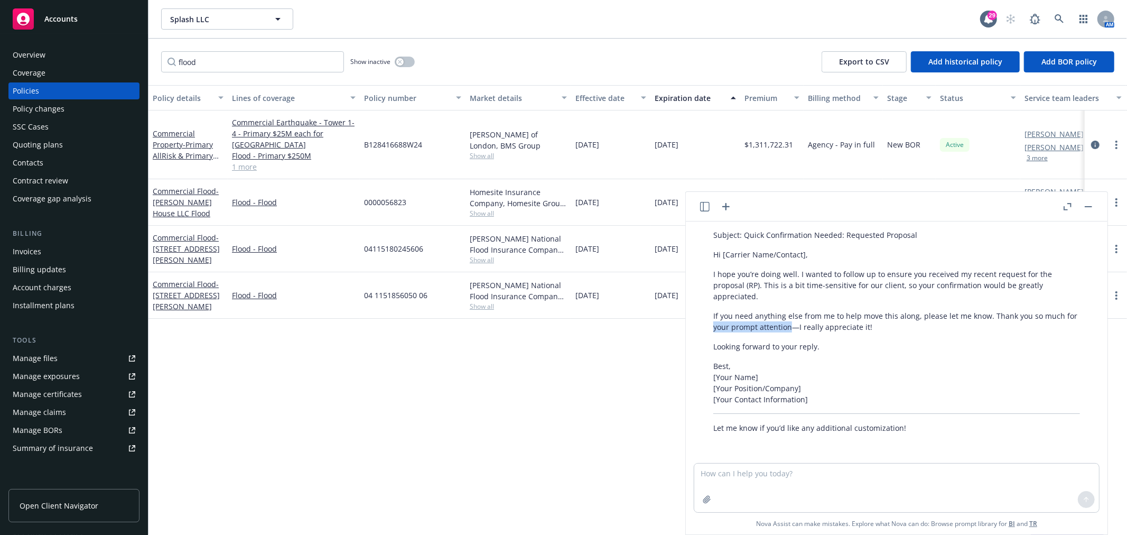
click at [727, 331] on p "If you need anything else from me to help move this along, please let me know. …" at bounding box center [897, 321] width 367 height 22
copy p "your prompt attention"
click at [1089, 203] on button "button" at bounding box center [1088, 206] width 13 height 13
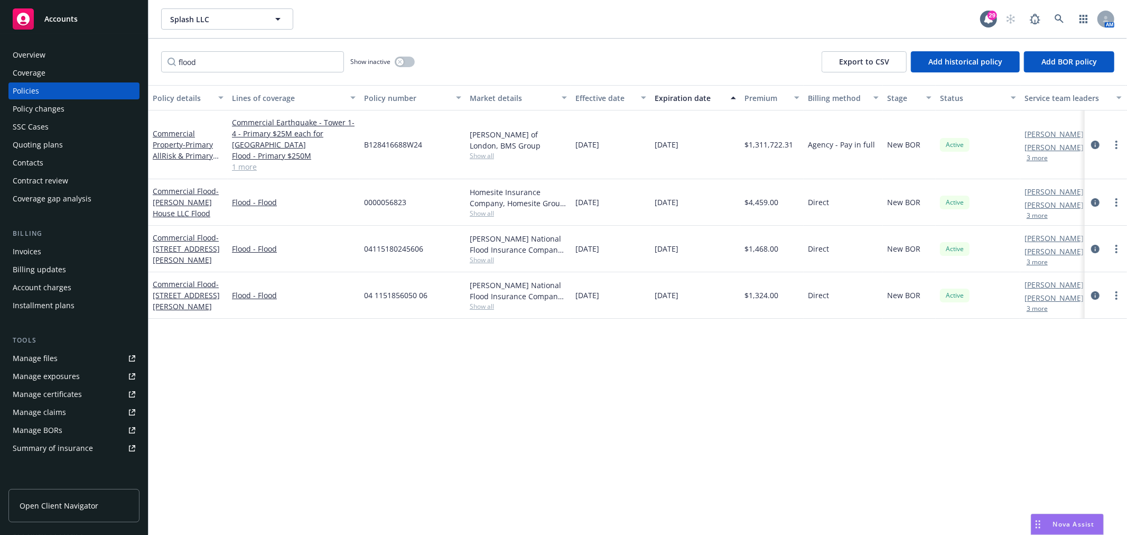
click at [688, 386] on div "Policy details Lines of coverage Policy number Market details Effective date Ex…" at bounding box center [638, 310] width 979 height 450
click at [829, 438] on div "Policy details Lines of coverage Policy number Market details Effective date Ex…" at bounding box center [638, 310] width 979 height 450
click at [964, 376] on div "Policy details Lines of coverage Policy number Market details Effective date Ex…" at bounding box center [638, 310] width 979 height 450
click at [1069, 531] on div "Nova Assist" at bounding box center [1068, 524] width 72 height 20
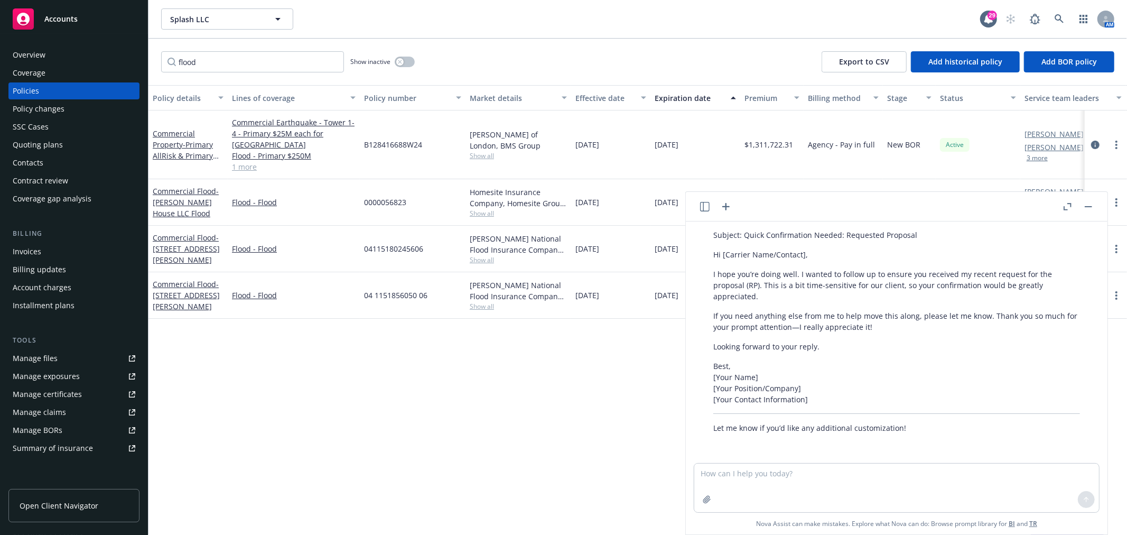
click at [727, 203] on icon "button" at bounding box center [726, 206] width 13 height 13
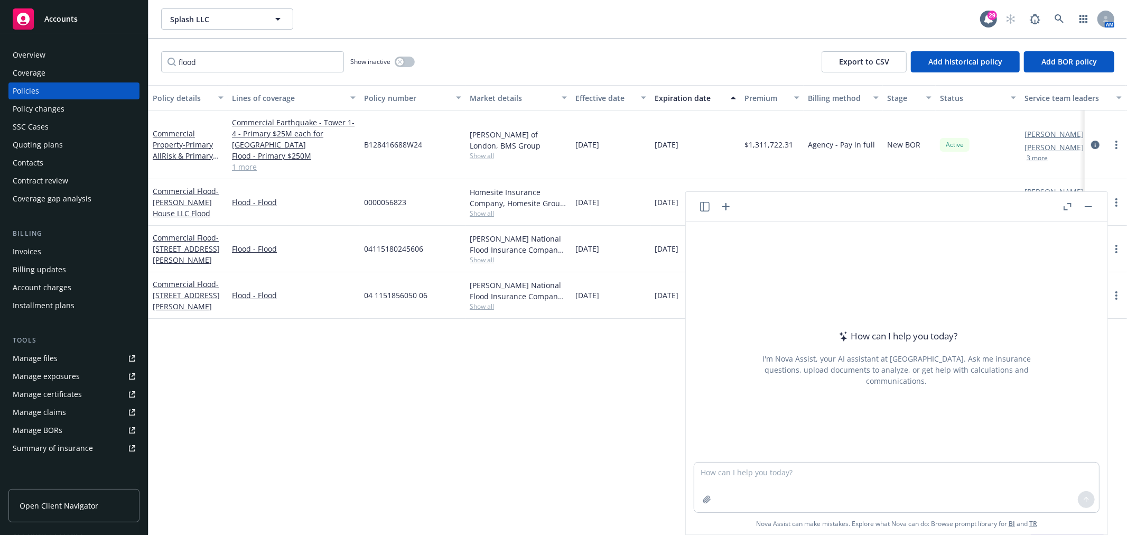
click at [760, 478] on textarea at bounding box center [896, 487] width 405 height 50
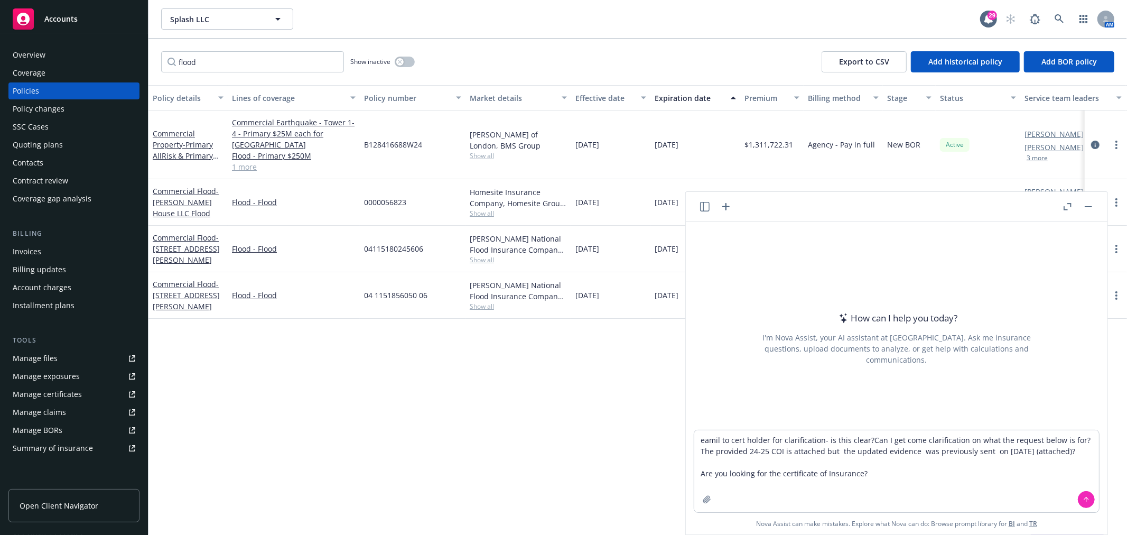
type textarea "email to cert holder for clarification- is this clear?Can I get come clarificat…"
click at [864, 440] on textarea "email to cert holder for clarification- is this clear?Can I get come clarificat…" at bounding box center [896, 471] width 405 height 82
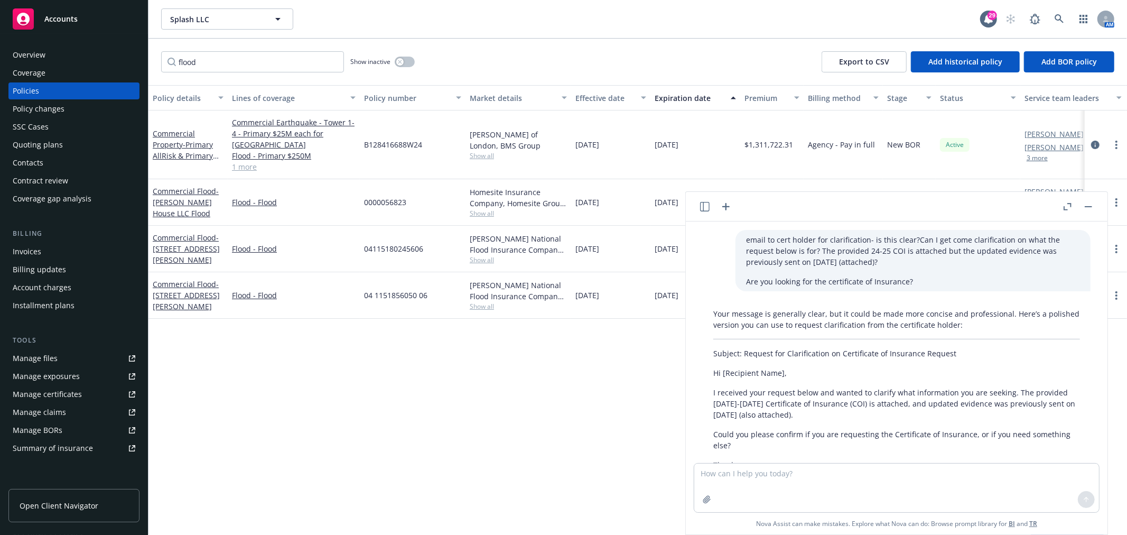
scroll to position [77, 0]
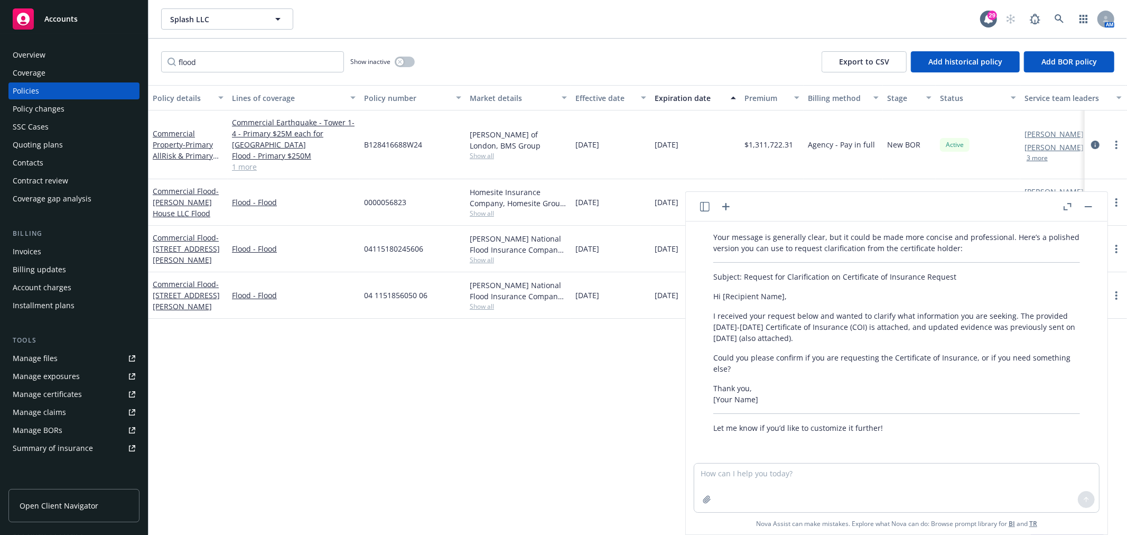
click at [827, 345] on div "Your message is generally clear, but it could be made more concise and professi…" at bounding box center [897, 332] width 388 height 210
click at [752, 369] on p "Could you please confirm if you are requesting the Certificate of Insurance, or…" at bounding box center [897, 363] width 367 height 22
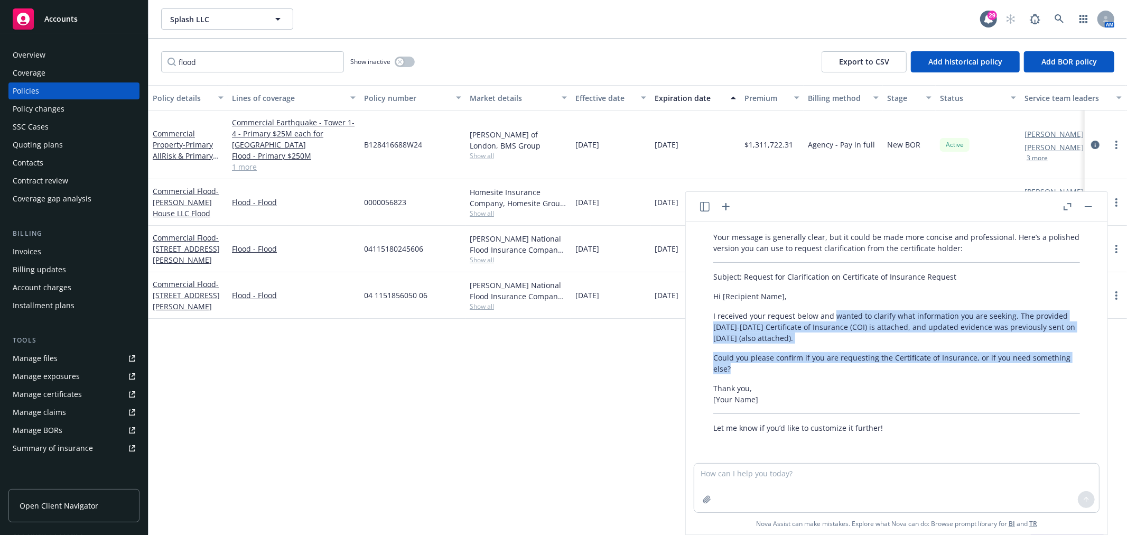
drag, startPoint x: 735, startPoint y: 371, endPoint x: 835, endPoint y: 309, distance: 117.5
click at [835, 309] on div "Your message is generally clear, but it could be made more concise and professi…" at bounding box center [897, 332] width 388 height 210
copy div "wanted to clarify what information you are seeking. The provided [DATE]-[DATE] …"
drag, startPoint x: 445, startPoint y: 425, endPoint x: 637, endPoint y: 357, distance: 204.6
click at [444, 424] on div "Policy details Lines of coverage Policy number Market details Effective date Ex…" at bounding box center [638, 310] width 979 height 450
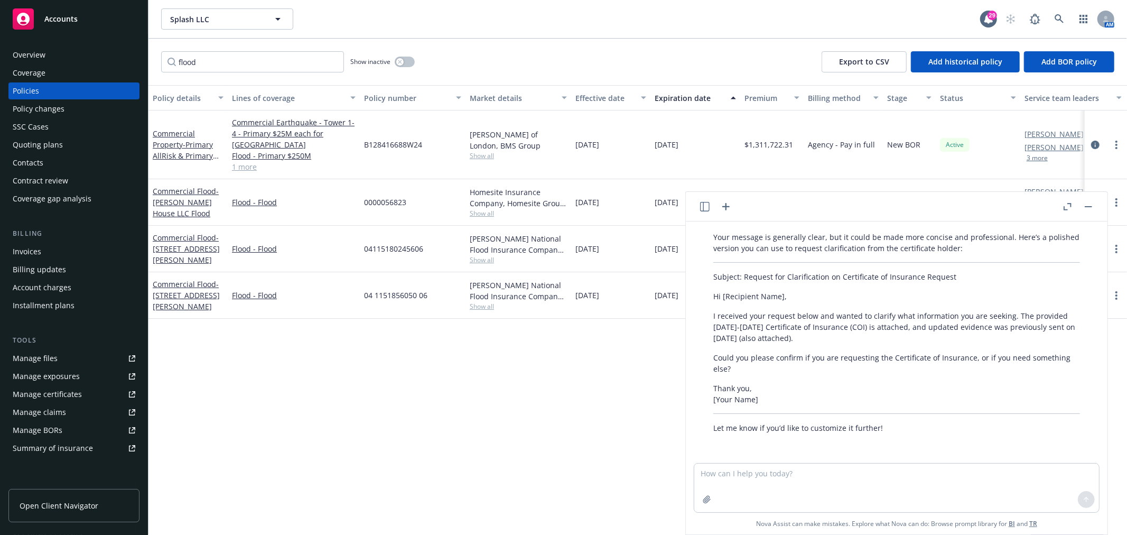
click at [1090, 208] on button "button" at bounding box center [1088, 206] width 13 height 13
